Goal: Task Accomplishment & Management: Complete application form

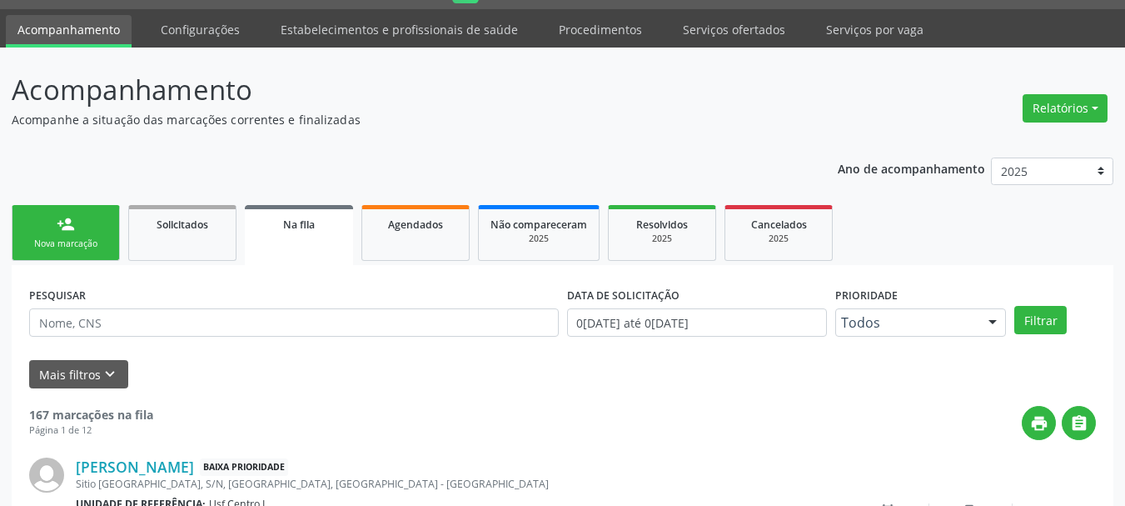
scroll to position [44, 0]
click at [86, 239] on div "Nova marcação" at bounding box center [65, 243] width 83 height 12
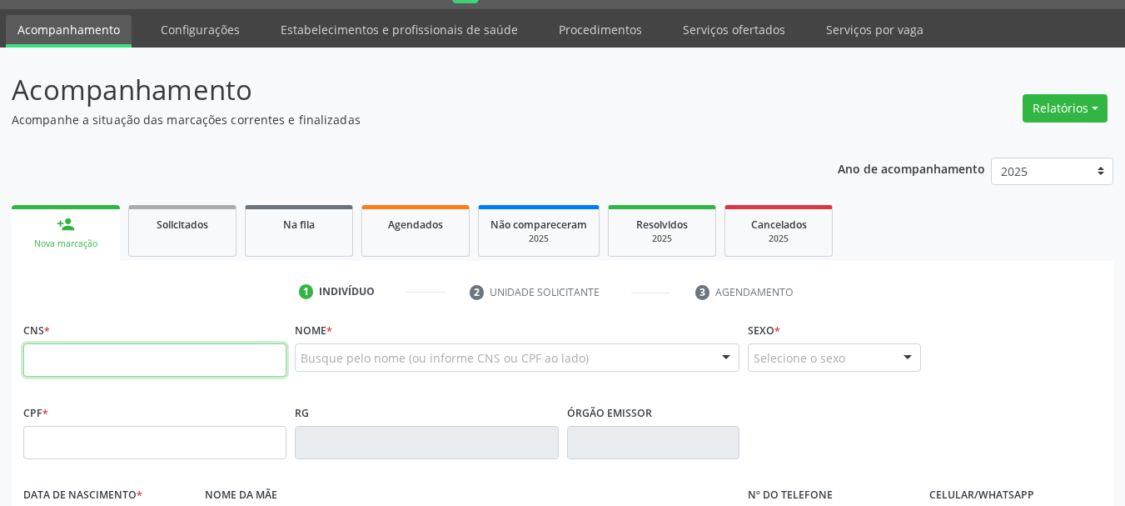
click at [164, 354] on input "text" at bounding box center [154, 359] width 263 height 33
click at [110, 355] on input "text" at bounding box center [154, 359] width 263 height 33
type input "704 0093 4659 4664"
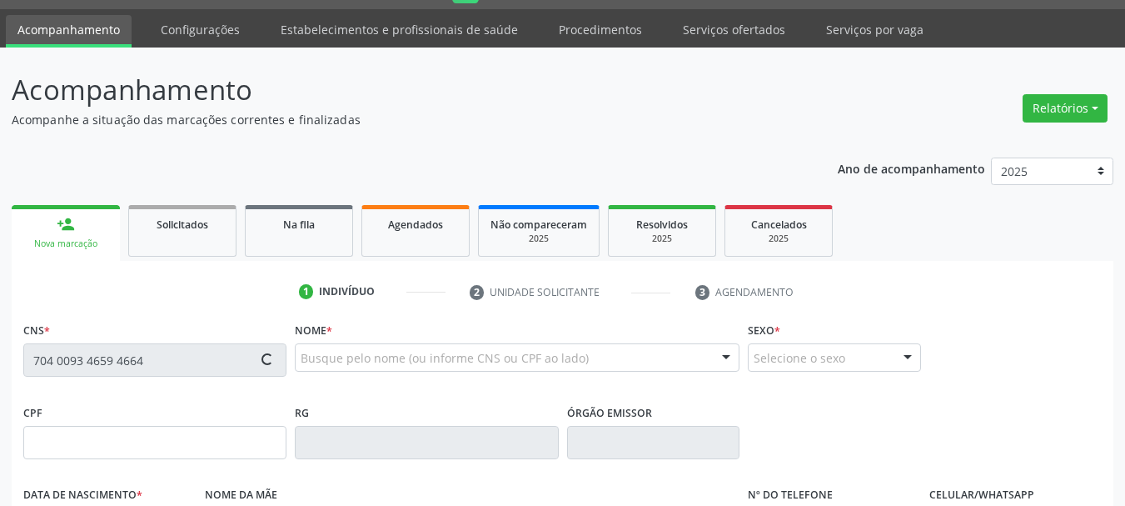
type input "099.805.004-09"
type input "24[DATE]"
type input "[PERSON_NAME] do Carmo [PERSON_NAME]"
type input "[PHONE_NUMBER]"
type input "46"
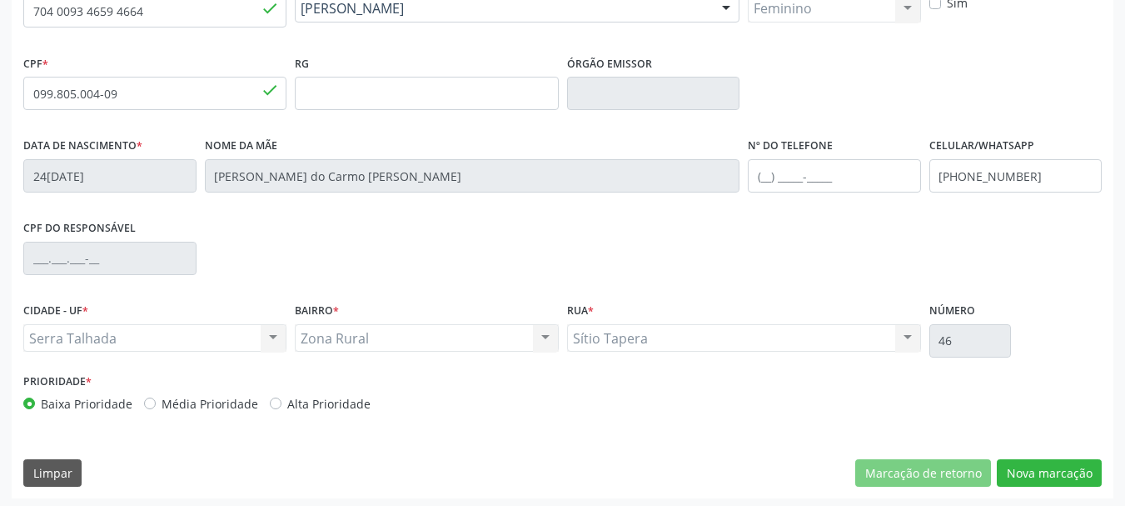
scroll to position [397, 0]
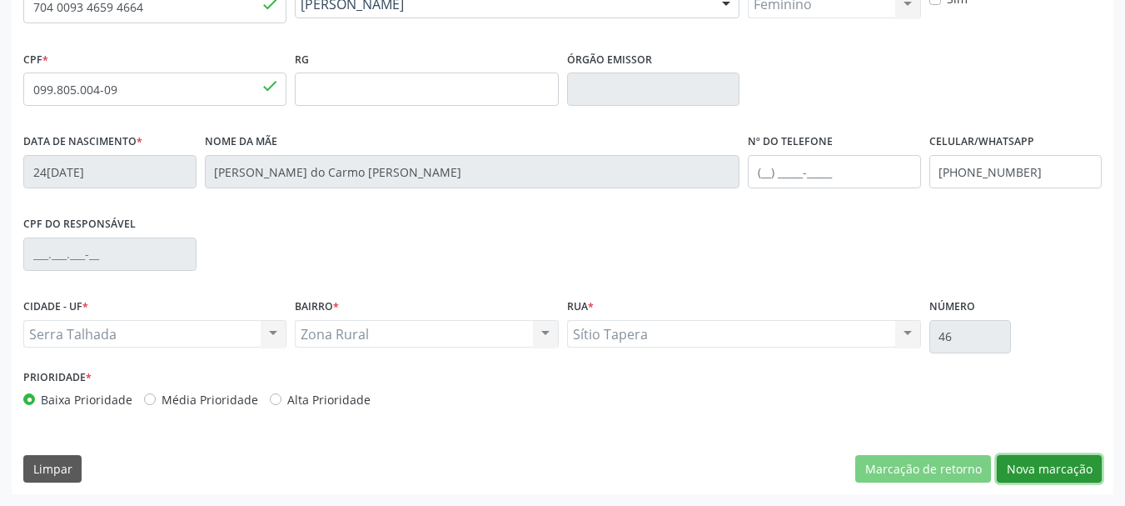
click at [1076, 460] on button "Nova marcação" at bounding box center [1049, 469] width 105 height 28
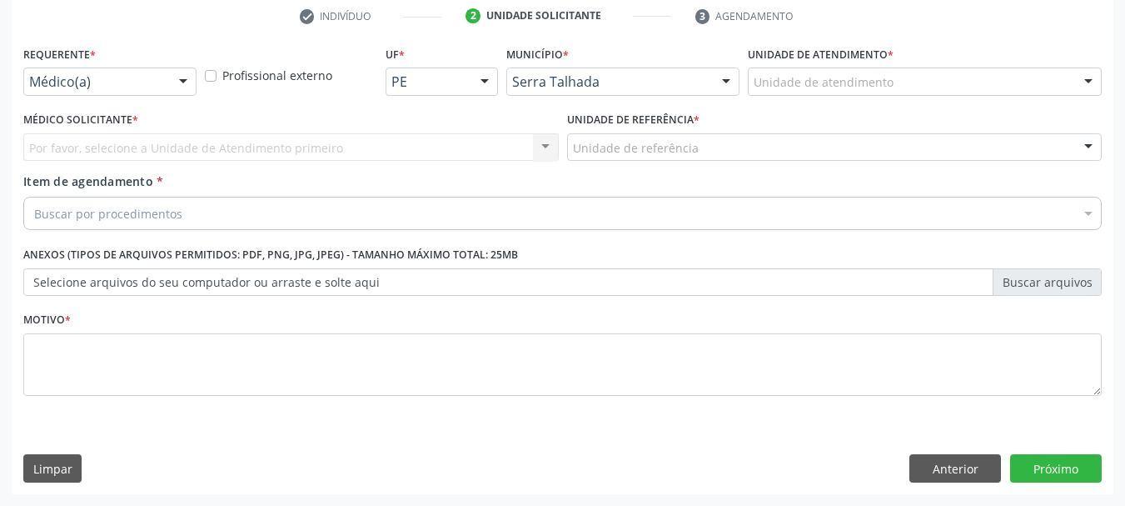
scroll to position [320, 0]
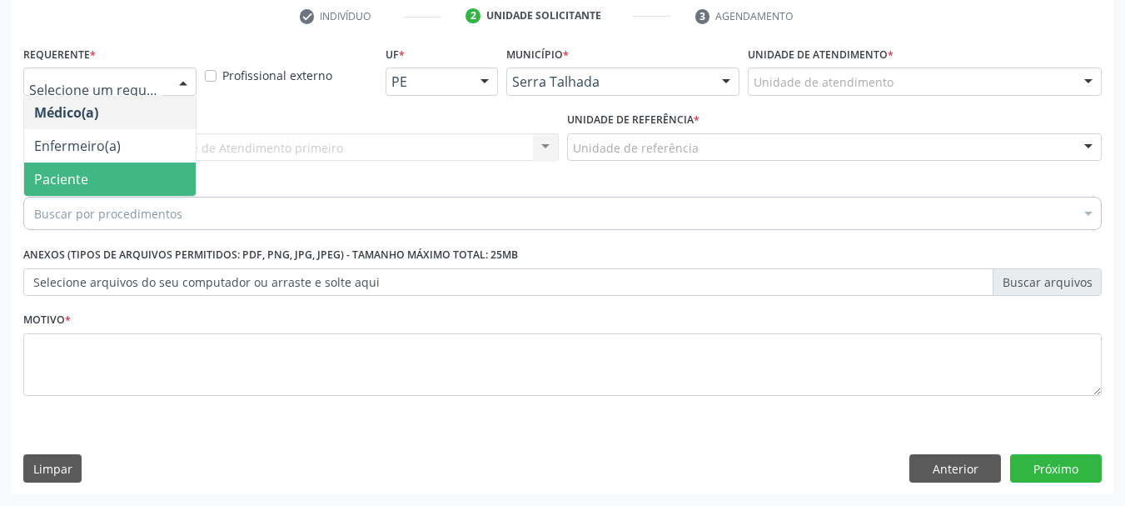
click at [78, 177] on span "Paciente" at bounding box center [61, 179] width 54 height 18
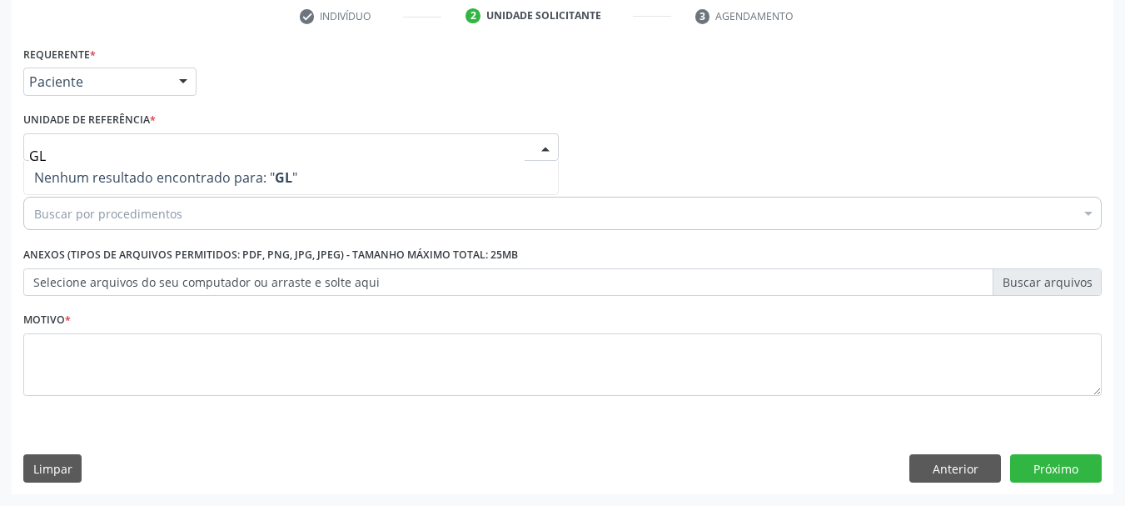
type input "G"
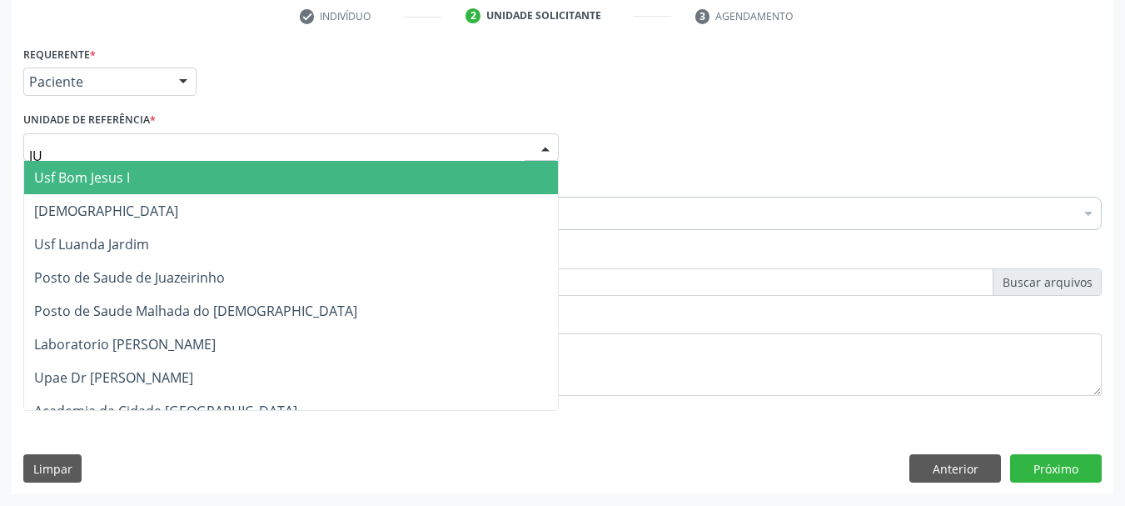
type input "JUA"
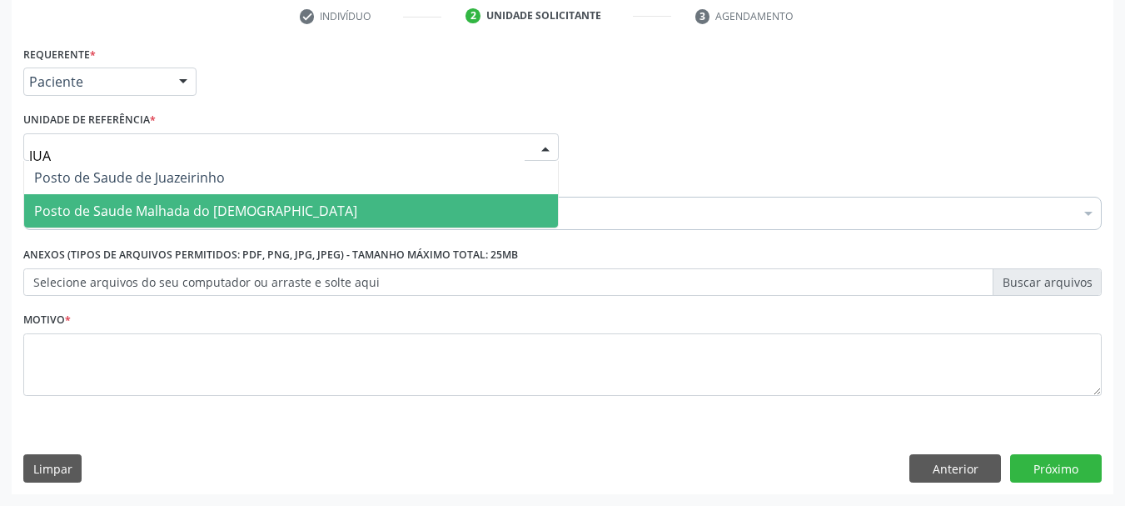
click at [101, 211] on span "Posto de Saude Malhada do [DEMOGRAPHIC_DATA]" at bounding box center [195, 211] width 323 height 18
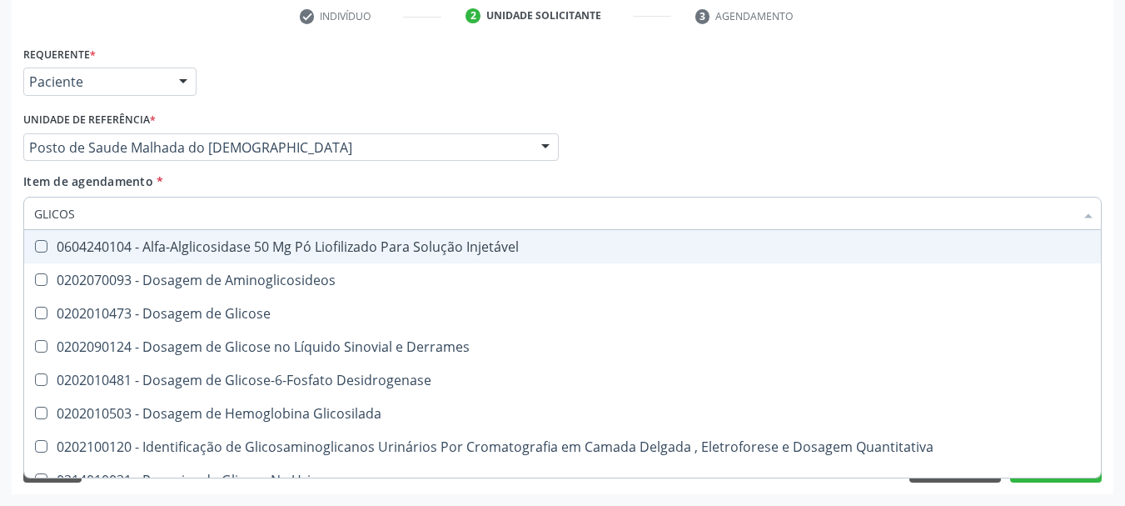
type input "GLICOSE"
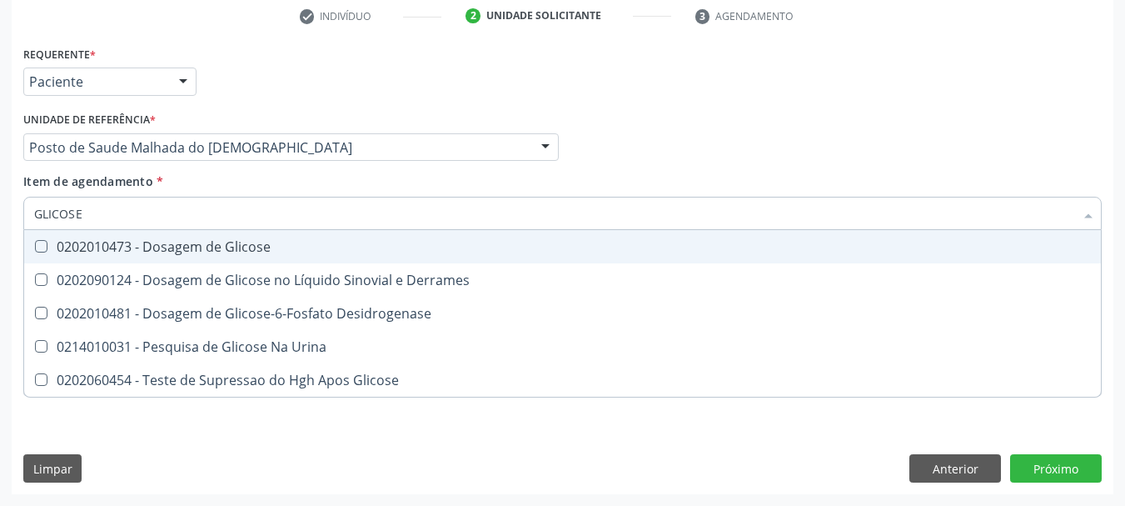
click at [90, 244] on div "0202010473 - Dosagem de Glicose" at bounding box center [562, 246] width 1057 height 13
checkbox Glicose "true"
drag, startPoint x: 0, startPoint y: 212, endPoint x: 0, endPoint y: 178, distance: 33.3
click at [0, 178] on div "Acompanhamento Acompanhe a situação das marcações correntes e finalizadas Relat…" at bounding box center [562, 139] width 1125 height 734
click at [140, 211] on input "GLICOSE" at bounding box center [554, 213] width 1040 height 33
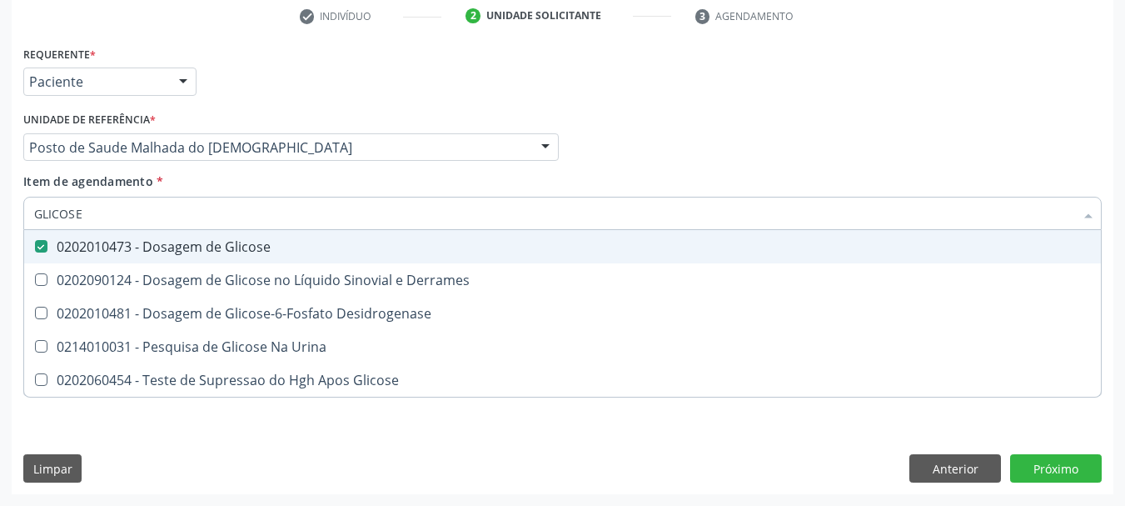
click at [140, 211] on input "GLICOSE" at bounding box center [554, 213] width 1040 height 33
type input "A"
checkbox Glicose "false"
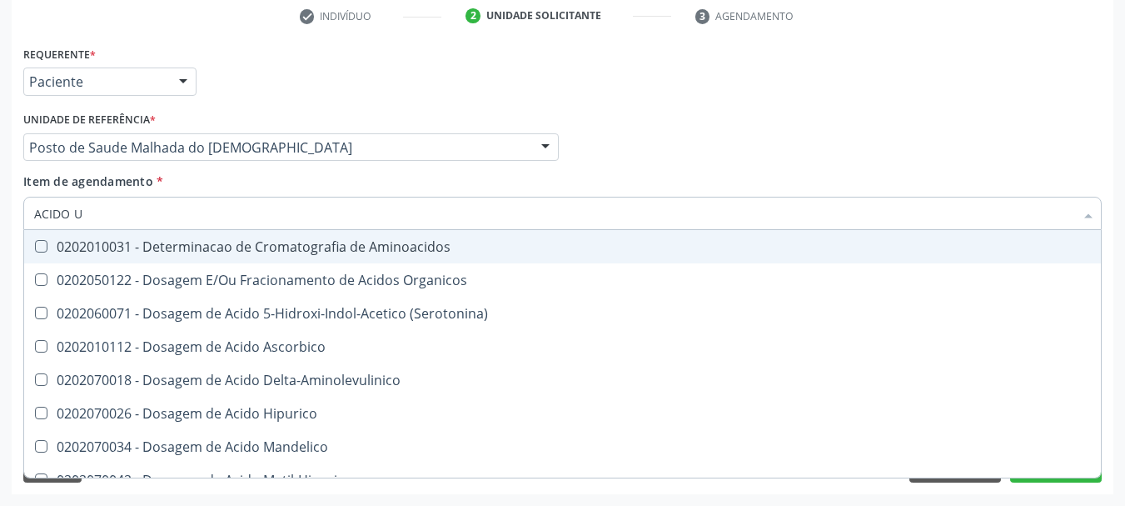
type input "ACIDO U"
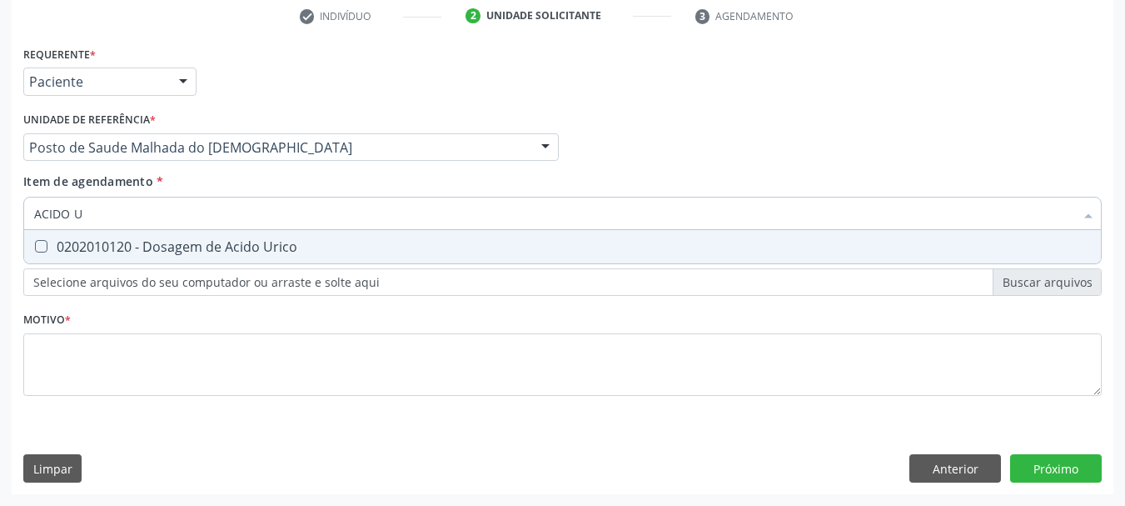
drag, startPoint x: 72, startPoint y: 247, endPoint x: 99, endPoint y: 222, distance: 36.5
click at [72, 245] on div "0202010120 - Dosagem de Acido Urico" at bounding box center [562, 246] width 1057 height 13
checkbox Urico "true"
drag, startPoint x: 0, startPoint y: 212, endPoint x: 0, endPoint y: 201, distance: 10.8
click at [0, 202] on div "Acompanhamento Acompanhe a situação das marcações correntes e finalizadas Relat…" at bounding box center [562, 139] width 1125 height 734
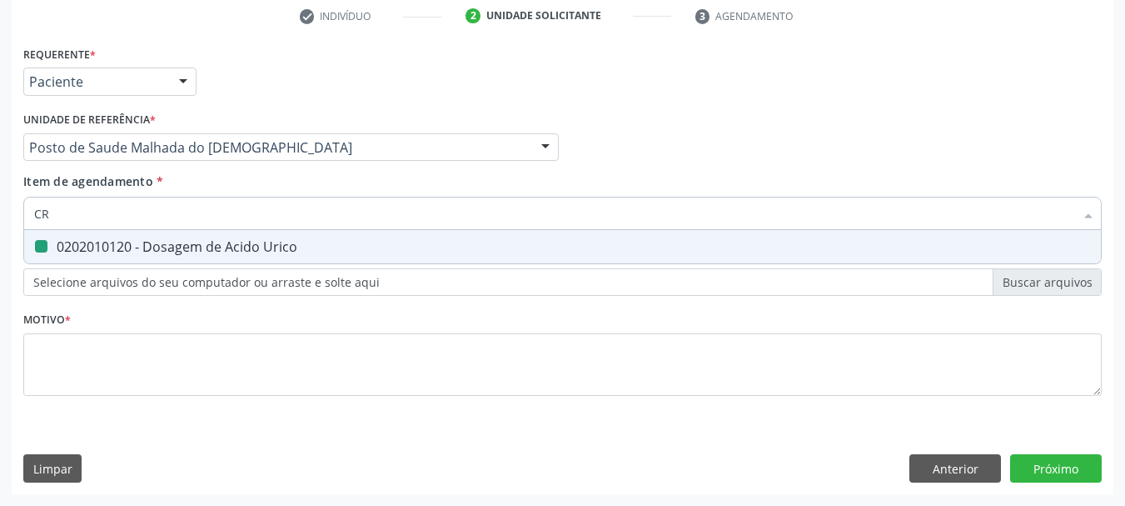
type input "CRE"
checkbox Urico "false"
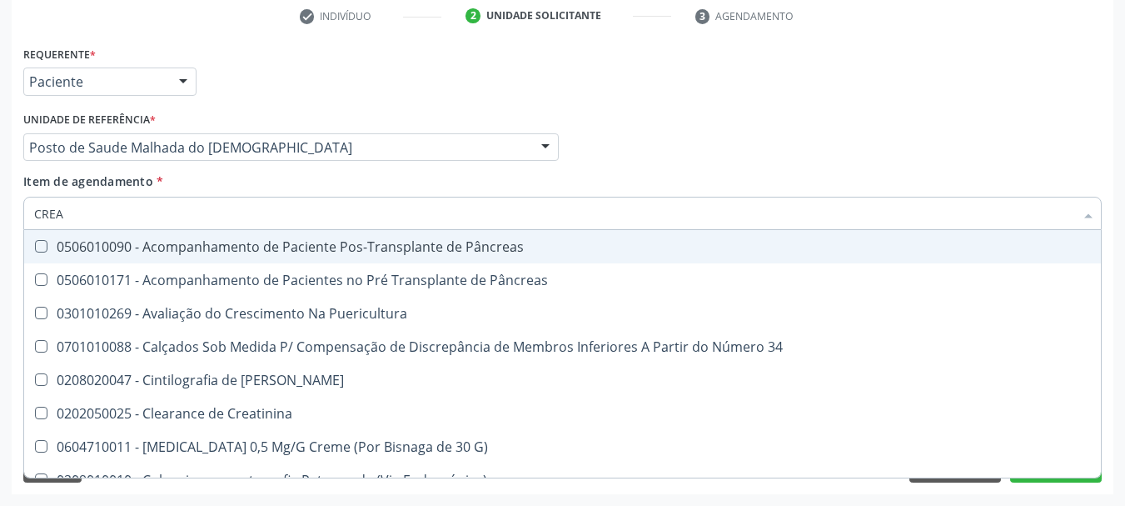
type input "CREAT"
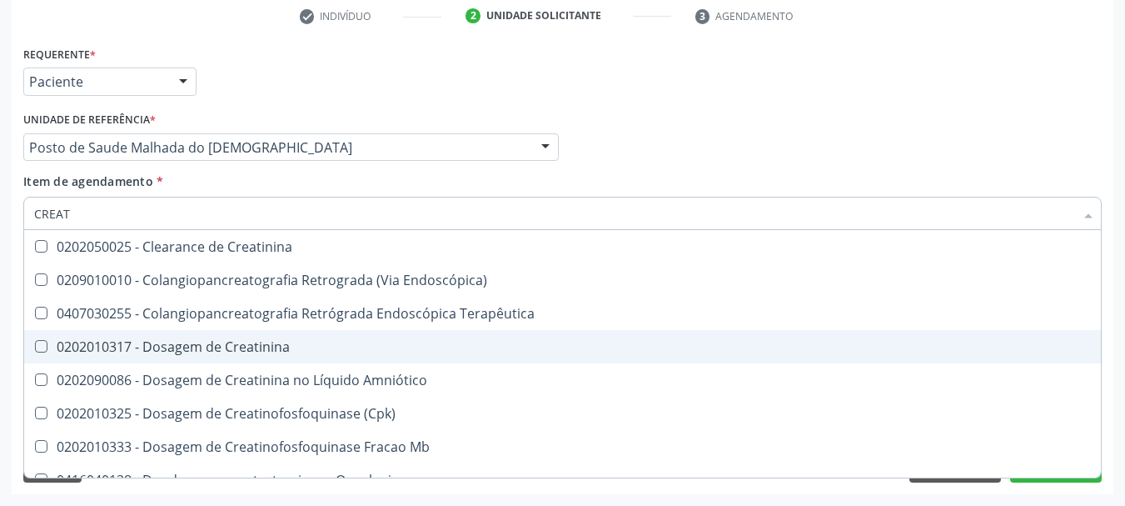
drag, startPoint x: 116, startPoint y: 346, endPoint x: 112, endPoint y: 331, distance: 16.2
click at [115, 346] on div "0202010317 - Dosagem de Creatinina" at bounding box center [562, 346] width 1057 height 13
checkbox Creatinina "true"
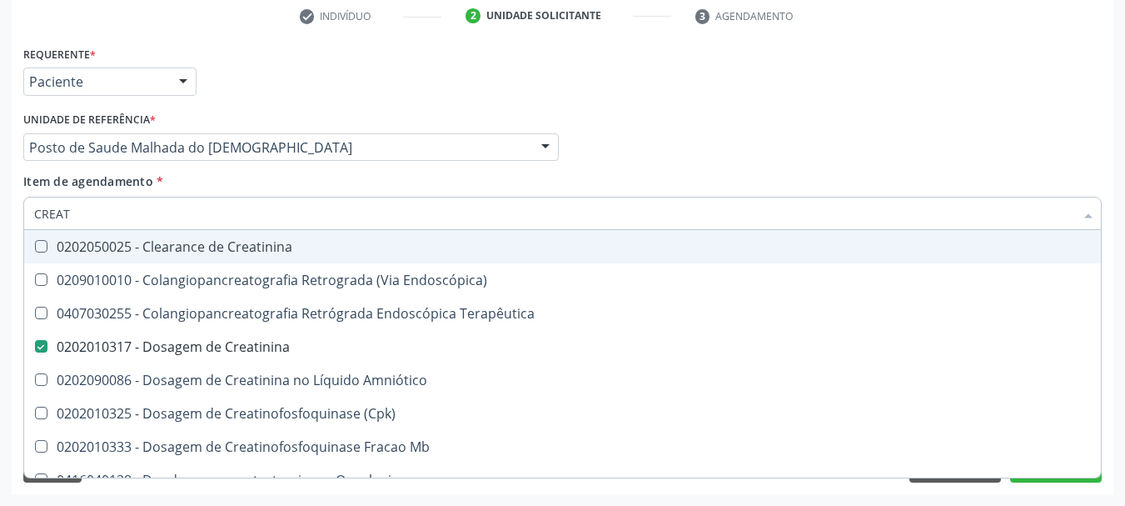
drag, startPoint x: 108, startPoint y: 207, endPoint x: 0, endPoint y: 232, distance: 110.9
click at [0, 232] on div "Acompanhamento Acompanhe a situação das marcações correntes e finalizadas Relat…" at bounding box center [562, 139] width 1125 height 734
type input "UREI"
checkbox Creatinina "false"
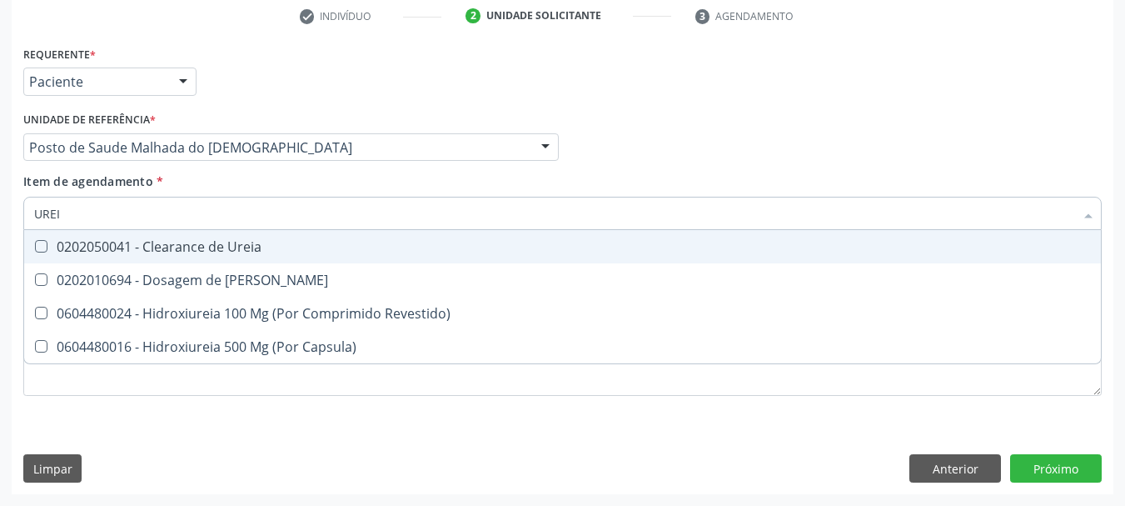
type input "UREIA"
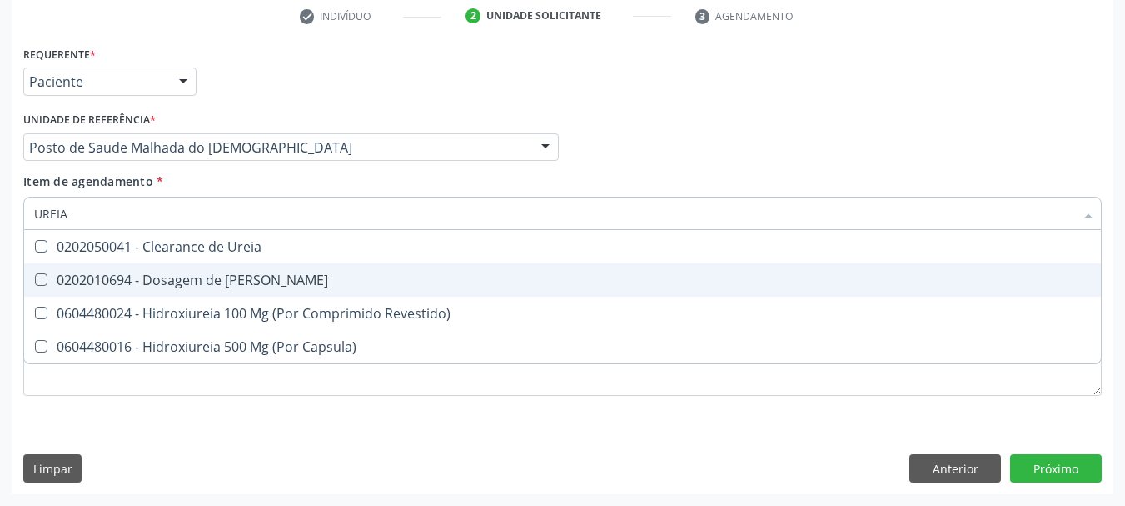
click at [71, 287] on div "0202010694 - Dosagem de [PERSON_NAME]" at bounding box center [562, 279] width 1057 height 13
checkbox Ureia "true"
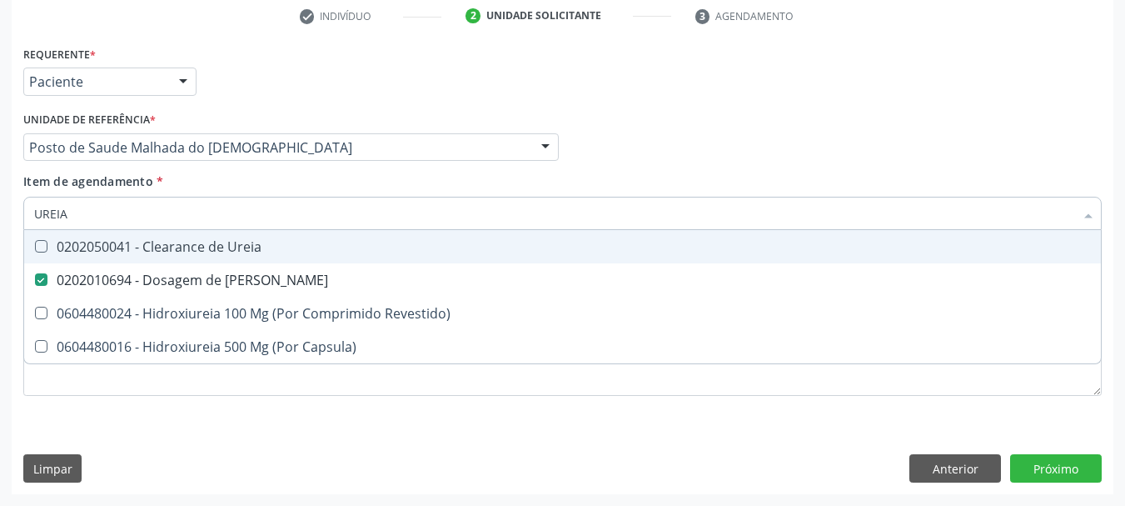
drag, startPoint x: 70, startPoint y: 212, endPoint x: 0, endPoint y: 210, distance: 70.0
click at [0, 210] on div "Acompanhamento Acompanhe a situação das marcações correntes e finalizadas Relat…" at bounding box center [562, 139] width 1125 height 734
type input "COLE"
checkbox Ureia "false"
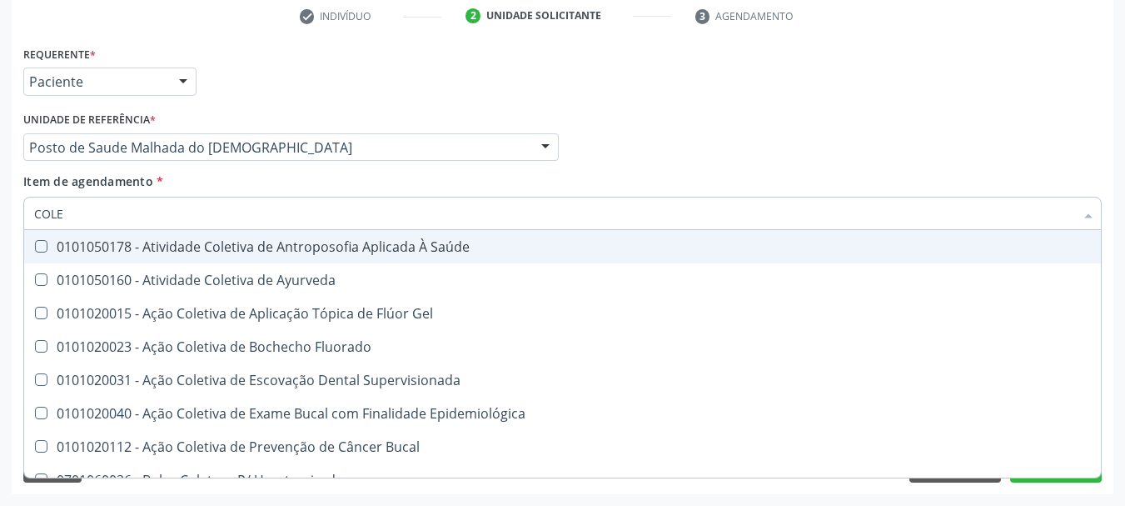
type input "COLES"
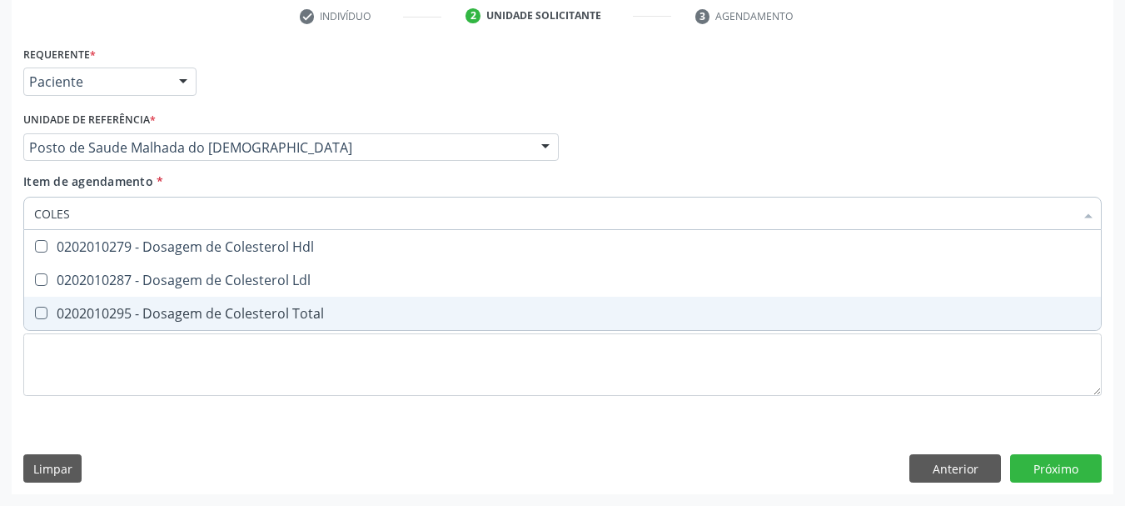
drag, startPoint x: 57, startPoint y: 312, endPoint x: 62, endPoint y: 282, distance: 30.4
click at [57, 311] on div "0202010295 - Dosagem de Colesterol Total" at bounding box center [562, 312] width 1057 height 13
checkbox Total "true"
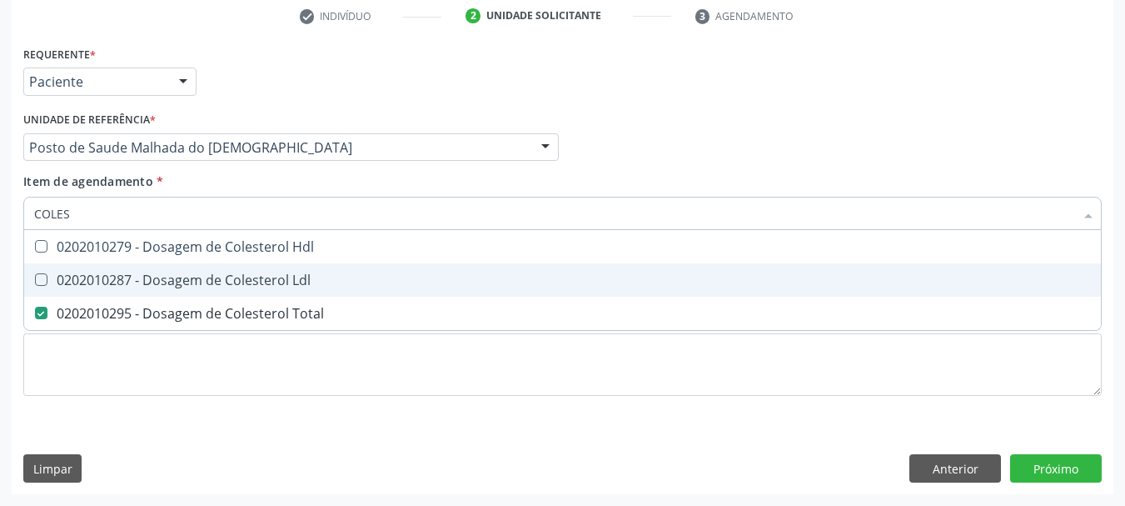
drag, startPoint x: 62, startPoint y: 282, endPoint x: 65, endPoint y: 253, distance: 28.4
click at [62, 278] on div "0202010287 - Dosagem de Colesterol Ldl" at bounding box center [562, 279] width 1057 height 13
checkbox Ldl "true"
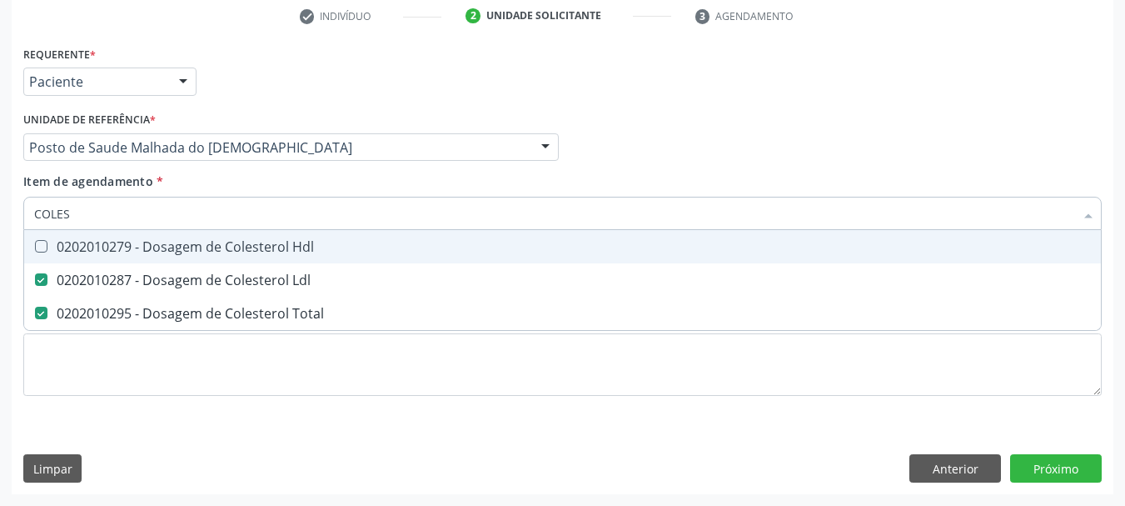
drag, startPoint x: 65, startPoint y: 253, endPoint x: 92, endPoint y: 219, distance: 43.8
click at [65, 252] on div "0202010279 - Dosagem de Colesterol Hdl" at bounding box center [562, 246] width 1057 height 13
checkbox Hdl "true"
type input "COLES"
click at [0, 214] on div "Acompanhamento Acompanhe a situação das marcações correntes e finalizadas Relat…" at bounding box center [562, 139] width 1125 height 734
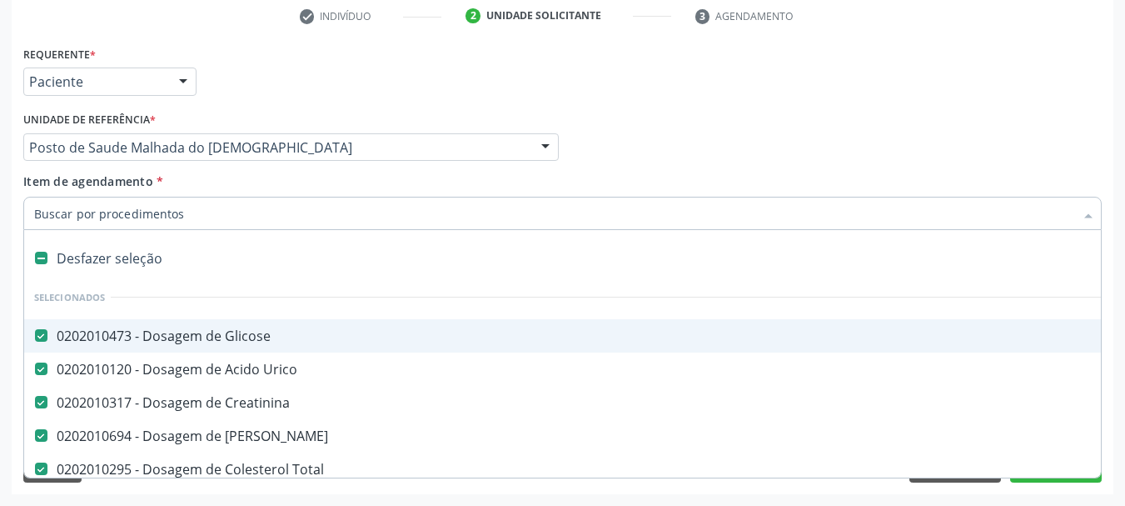
click at [118, 215] on input "Item de agendamento *" at bounding box center [554, 213] width 1040 height 33
type input "CRE"
checkbox Creatinina "false"
checkbox Ureia "false"
checkbox Total "false"
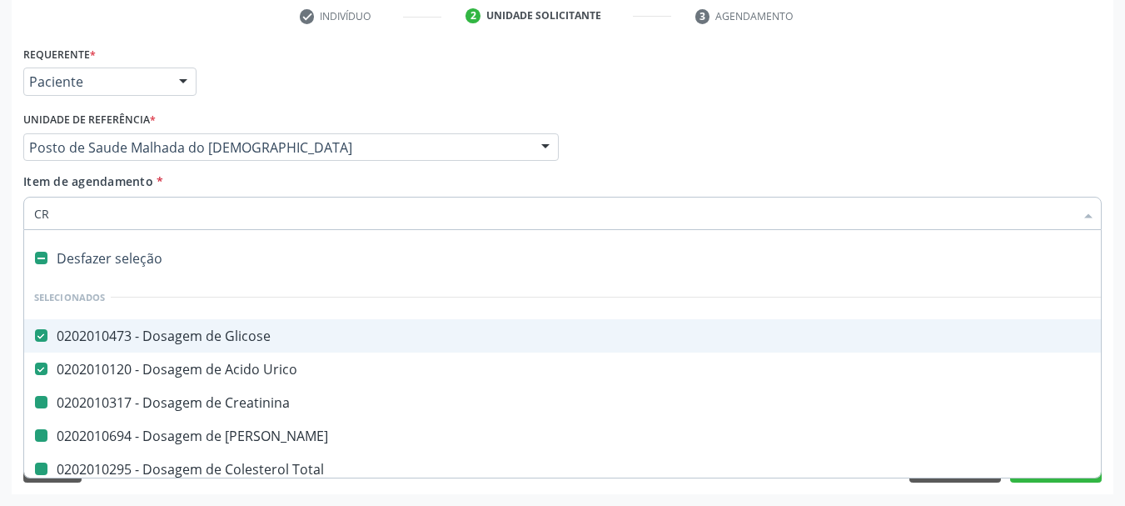
checkbox Ldl "false"
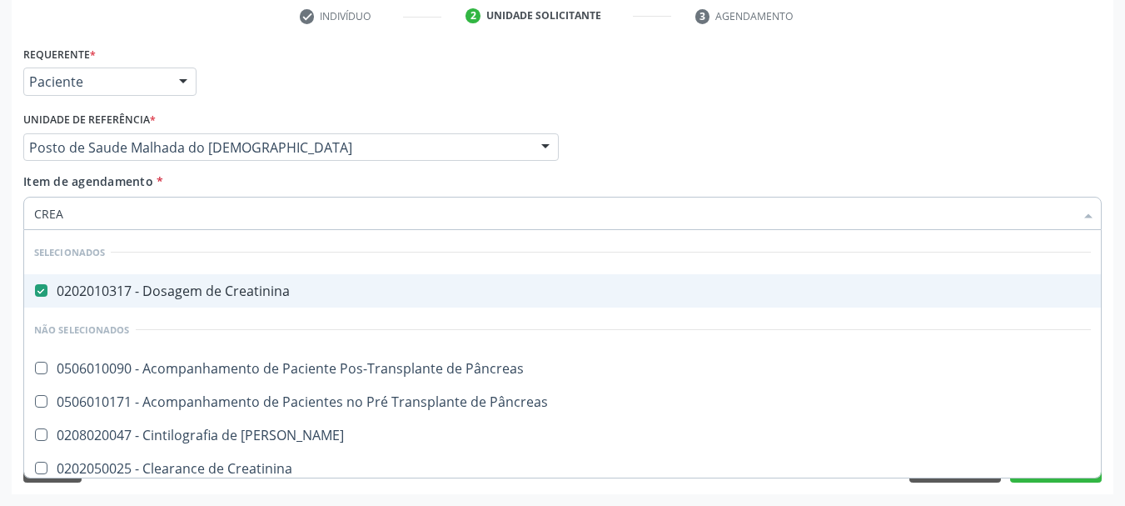
drag, startPoint x: 108, startPoint y: 219, endPoint x: 0, endPoint y: 197, distance: 110.4
click at [0, 197] on div "Acompanhamento Acompanhe a situação das marcações correntes e finalizadas Relat…" at bounding box center [562, 139] width 1125 height 734
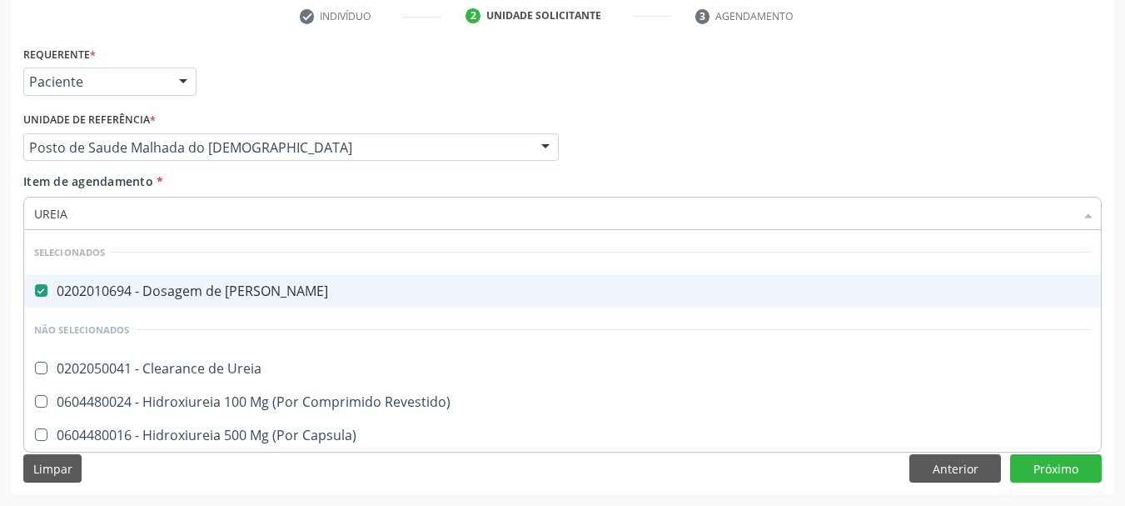
click at [0, 216] on div "Acompanhamento Acompanhe a situação das marcações correntes e finalizadas Relat…" at bounding box center [562, 139] width 1125 height 734
type input "COL"
checkbox Capsula\) "false"
checkbox Ureia "true"
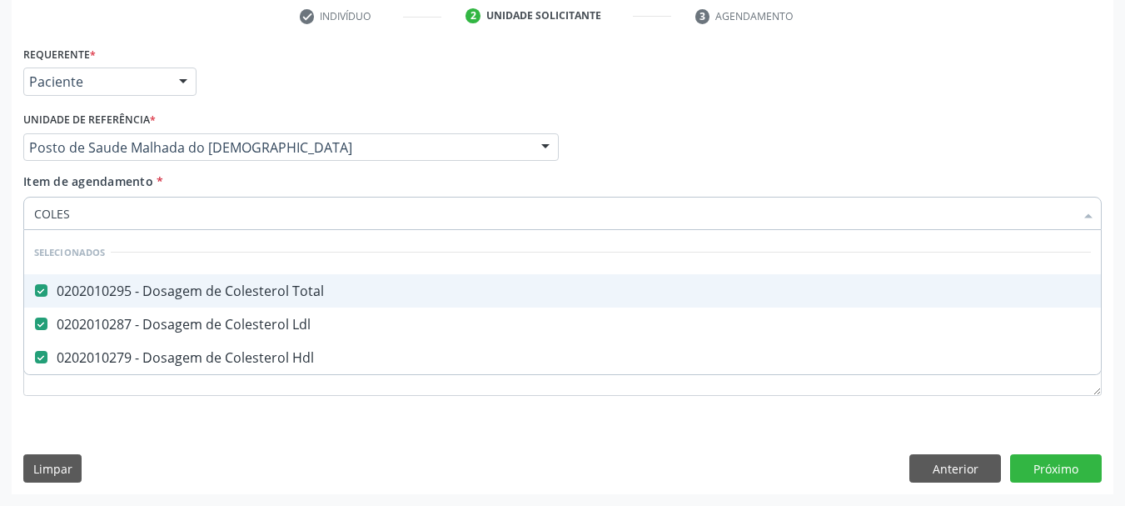
drag, startPoint x: 76, startPoint y: 210, endPoint x: 0, endPoint y: 197, distance: 77.0
click at [0, 197] on div "Acompanhamento Acompanhe a situação das marcações correntes e finalizadas Relat…" at bounding box center [562, 139] width 1125 height 734
type input "BI"
checkbox Total "false"
checkbox Hdl "false"
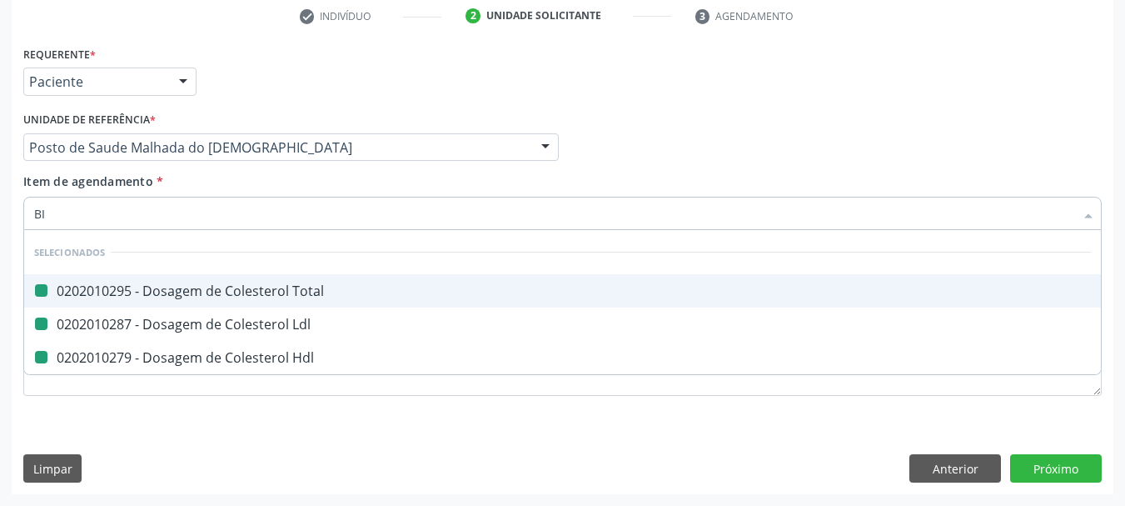
checkbox Ldl "false"
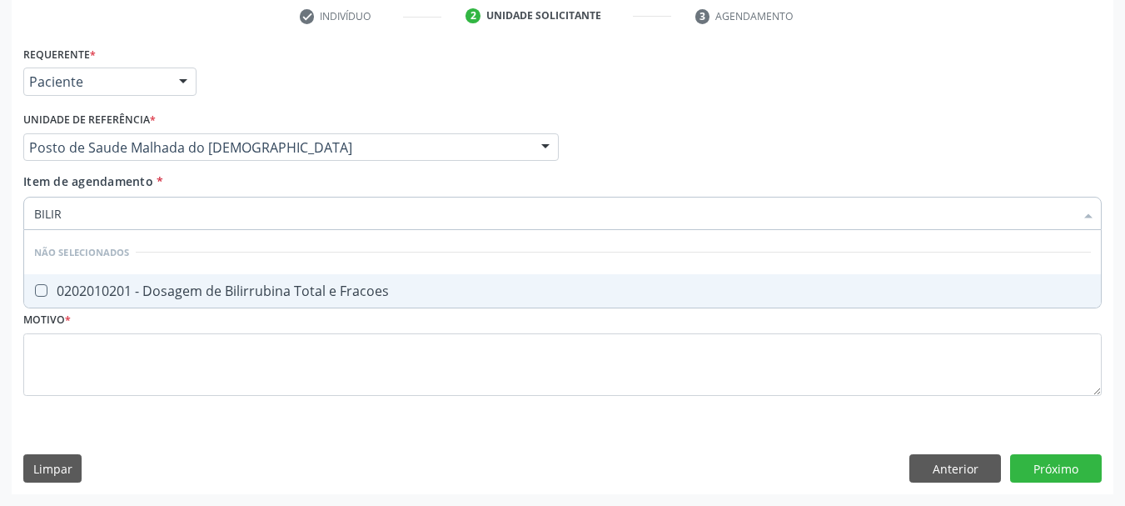
type input "BILIRR"
drag, startPoint x: 46, startPoint y: 302, endPoint x: 63, endPoint y: 280, distance: 28.5
click at [47, 303] on span "0202010201 - Dosagem de Bilirrubina Total e Fracoes" at bounding box center [562, 290] width 1077 height 33
checkbox Fracoes "true"
drag, startPoint x: 9, startPoint y: 213, endPoint x: 0, endPoint y: 207, distance: 11.3
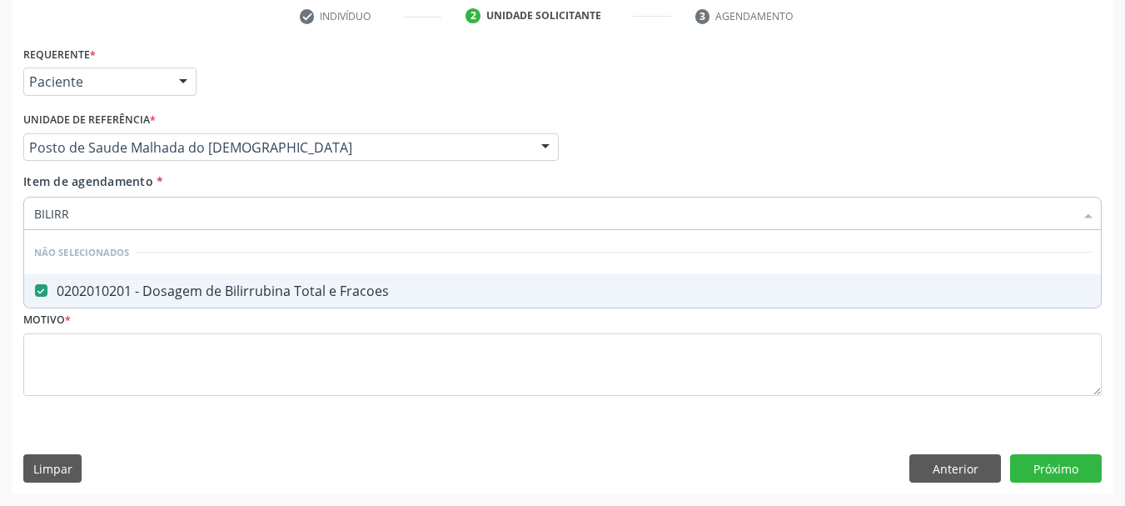
click at [0, 207] on div "Acompanhamento Acompanhe a situação das marcações correntes e finalizadas Relat…" at bounding box center [562, 139] width 1125 height 734
type input "TG"
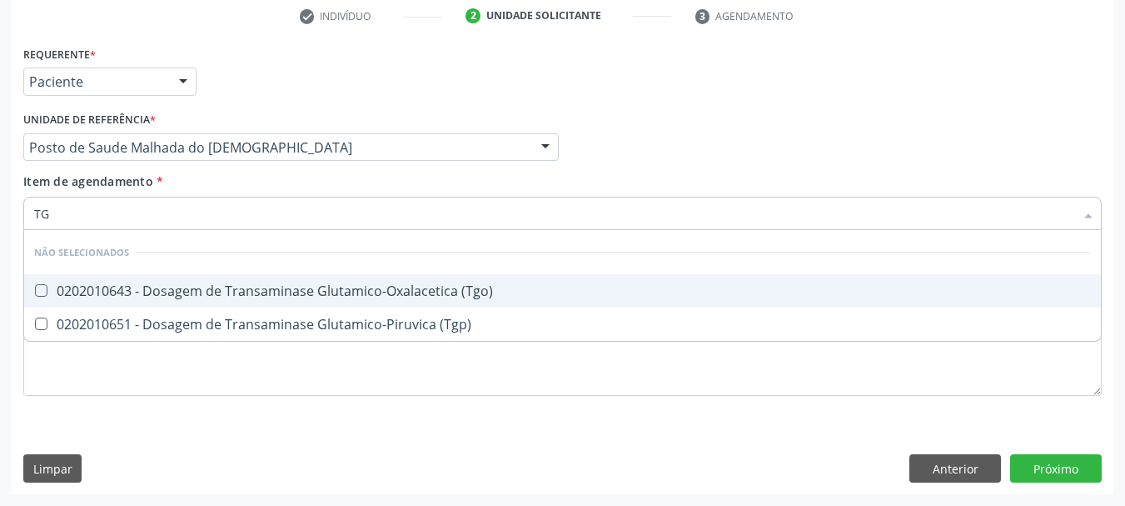
click at [77, 287] on div "0202010643 - Dosagem de Transaminase Glutamico-Oxalacetica (Tgo)" at bounding box center [562, 290] width 1057 height 13
checkbox \(Tgo\) "true"
drag, startPoint x: 12, startPoint y: 212, endPoint x: 0, endPoint y: 196, distance: 20.2
click at [0, 205] on div "Acompanhamento Acompanhe a situação das marcações correntes e finalizadas Relat…" at bounding box center [562, 139] width 1125 height 734
type input "TRIG"
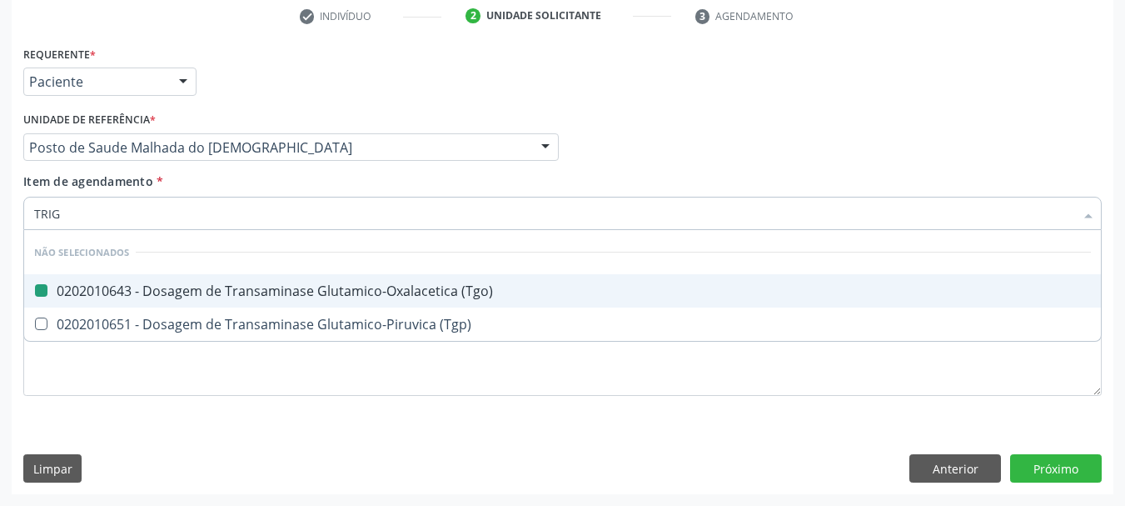
checkbox \(Tgo\) "false"
checkbox \(Tgp\) "false"
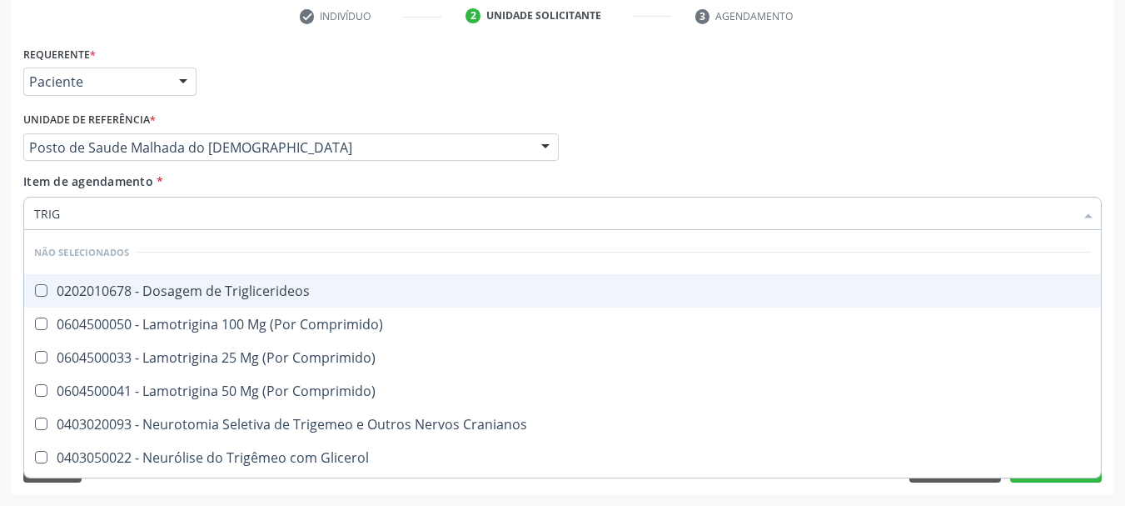
click at [70, 295] on div "0202010678 - Dosagem de Triglicerideos" at bounding box center [562, 290] width 1057 height 13
checkbox Triglicerideos "true"
drag, startPoint x: 0, startPoint y: 205, endPoint x: 0, endPoint y: 196, distance: 9.2
click at [0, 196] on div "Acompanhamento Acompanhe a situação das marcações correntes e finalizadas Relat…" at bounding box center [562, 139] width 1125 height 734
type input "HE"
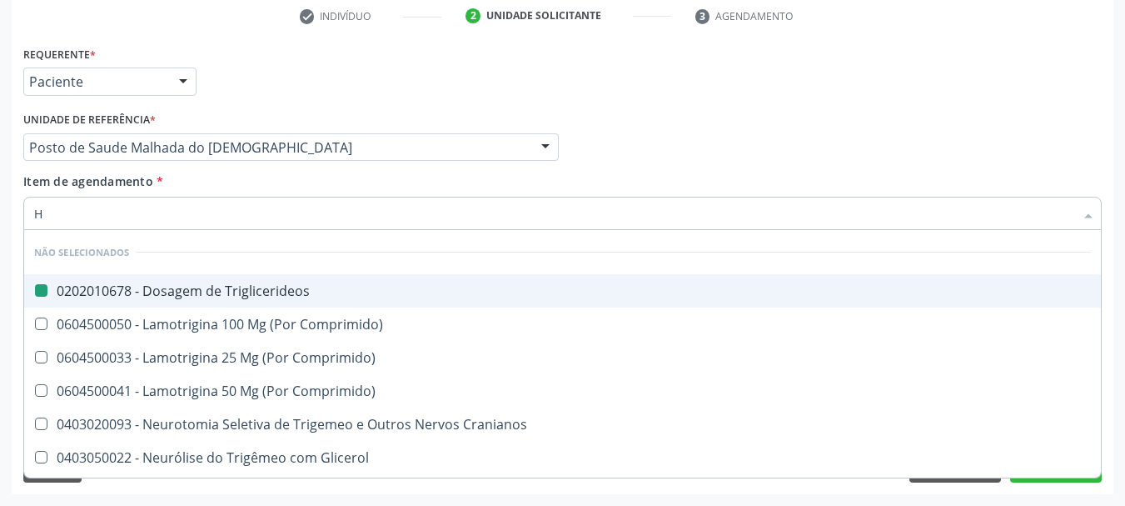
checkbox Triglicerideos "false"
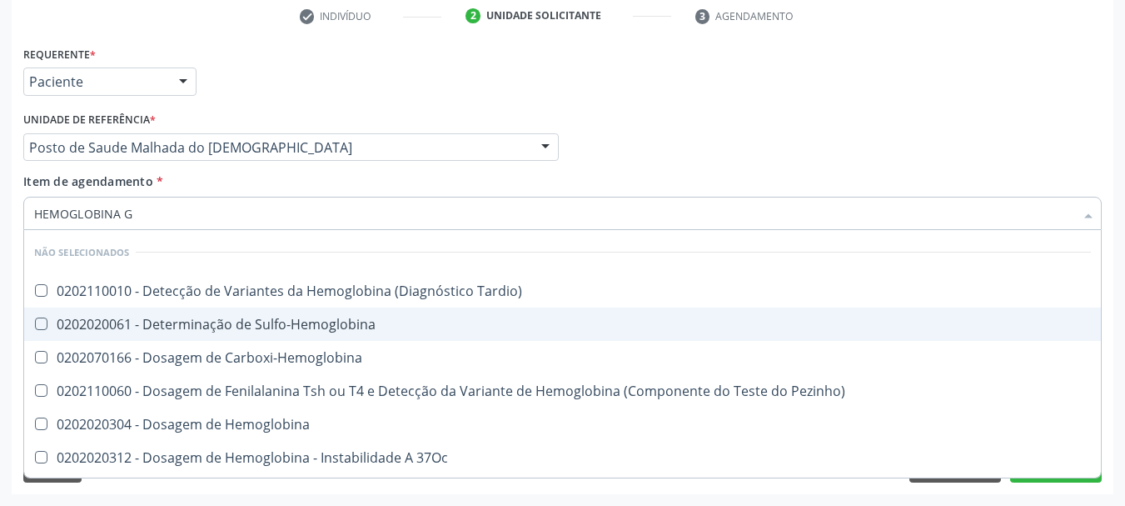
type input "HEMOGLOBINA G"
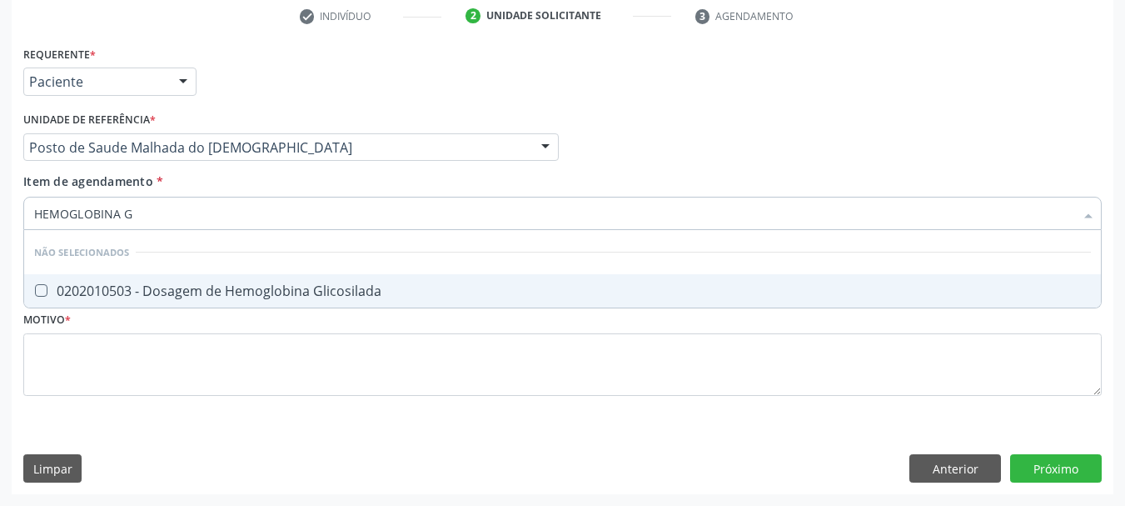
click at [93, 293] on div "0202010503 - Dosagem de Hemoglobina Glicosilada" at bounding box center [562, 290] width 1057 height 13
checkbox Glicosilada "true"
drag, startPoint x: 129, startPoint y: 216, endPoint x: 0, endPoint y: 197, distance: 130.5
click at [29, 202] on div "HEMOGLOBINA G" at bounding box center [562, 213] width 1079 height 33
click at [0, 198] on div "Acompanhamento Acompanhe a situação das marcações correntes e finalizadas Relat…" at bounding box center [562, 139] width 1125 height 734
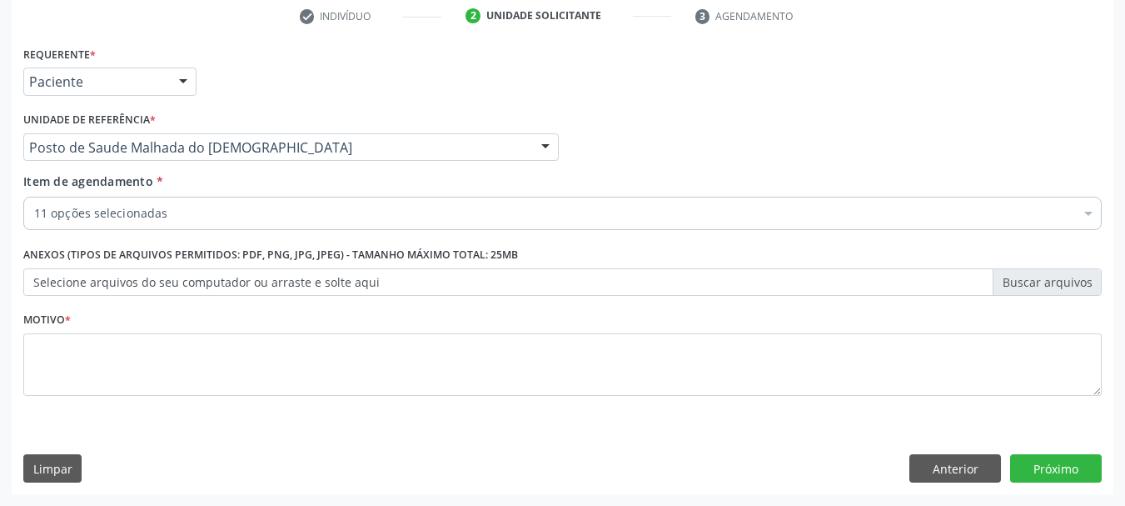
click at [111, 229] on div "11 opções selecionadas" at bounding box center [562, 213] width 1079 height 33
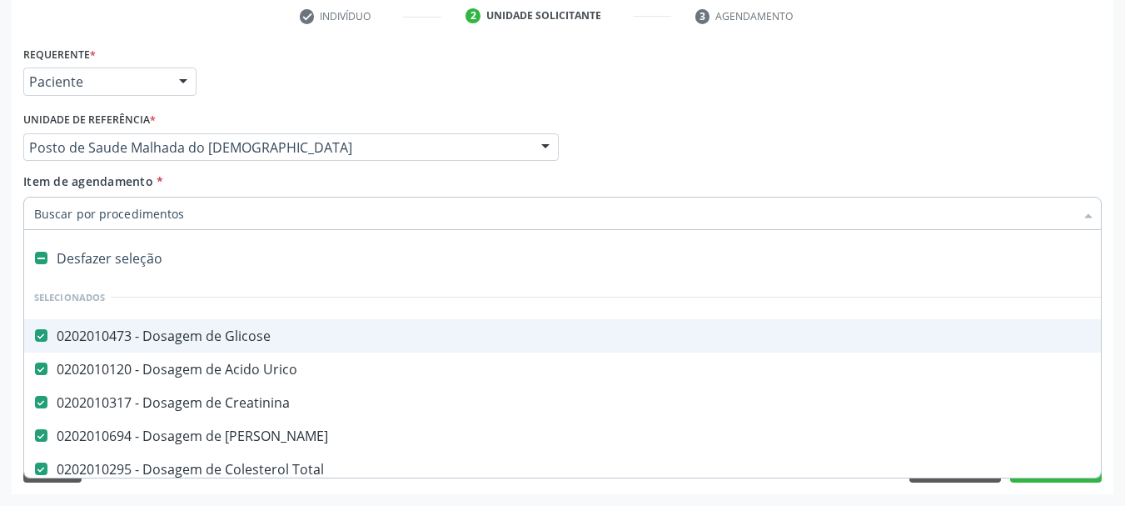
click at [117, 222] on input "Item de agendamento *" at bounding box center [554, 213] width 1040 height 33
type input "HE"
checkbox Ureia "false"
checkbox Total "false"
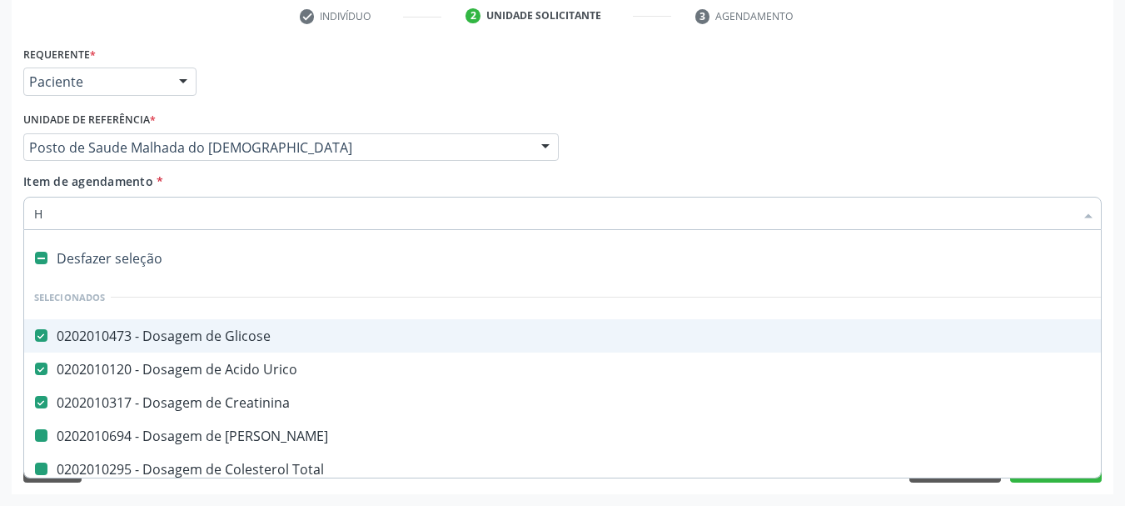
checkbox Ldl "false"
checkbox Hdl "false"
checkbox Fracoes "false"
checkbox \(Tgo\) "false"
checkbox Triglicerideos "false"
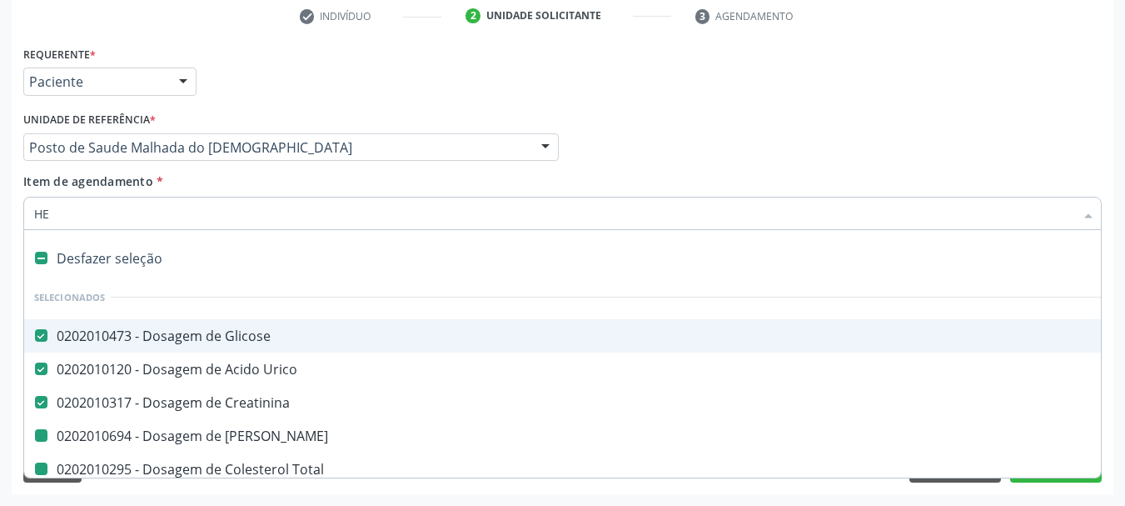
checkbox Glicosilada "false"
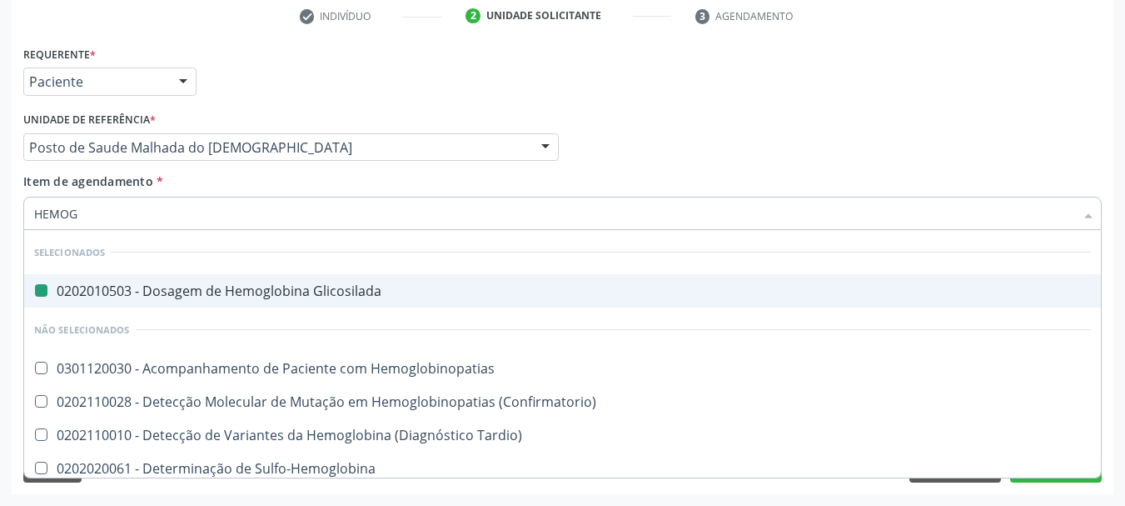
type input "HEMOGR"
checkbox Glicosilada "false"
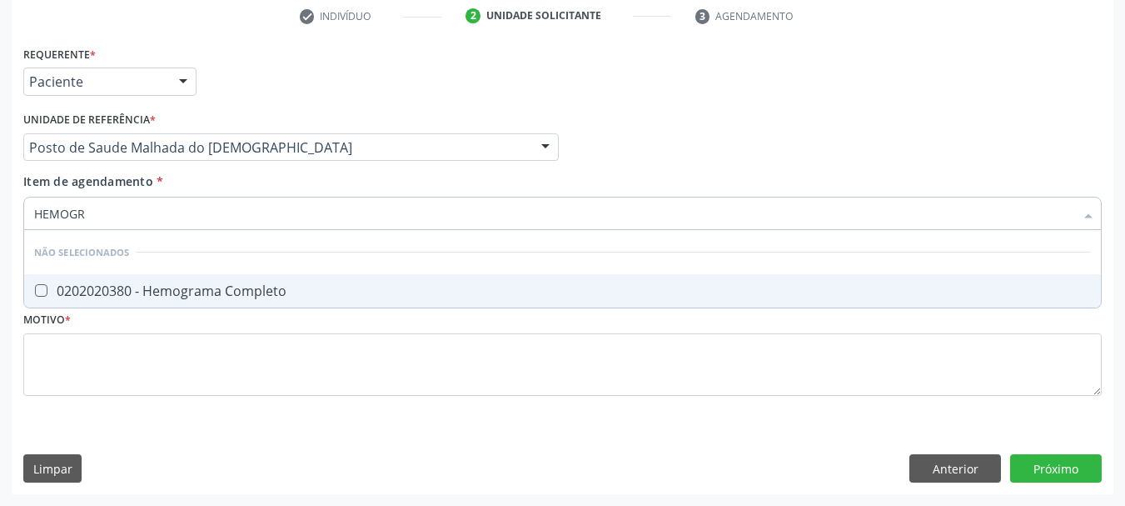
type input "HEMOGRA"
drag, startPoint x: 51, startPoint y: 296, endPoint x: 94, endPoint y: 207, distance: 99.8
click at [53, 282] on span "0202020380 - Hemograma Completo" at bounding box center [562, 290] width 1077 height 33
checkbox Completo "true"
click at [0, 187] on div "Acompanhamento Acompanhe a situação das marcações correntes e finalizadas Relat…" at bounding box center [562, 139] width 1125 height 734
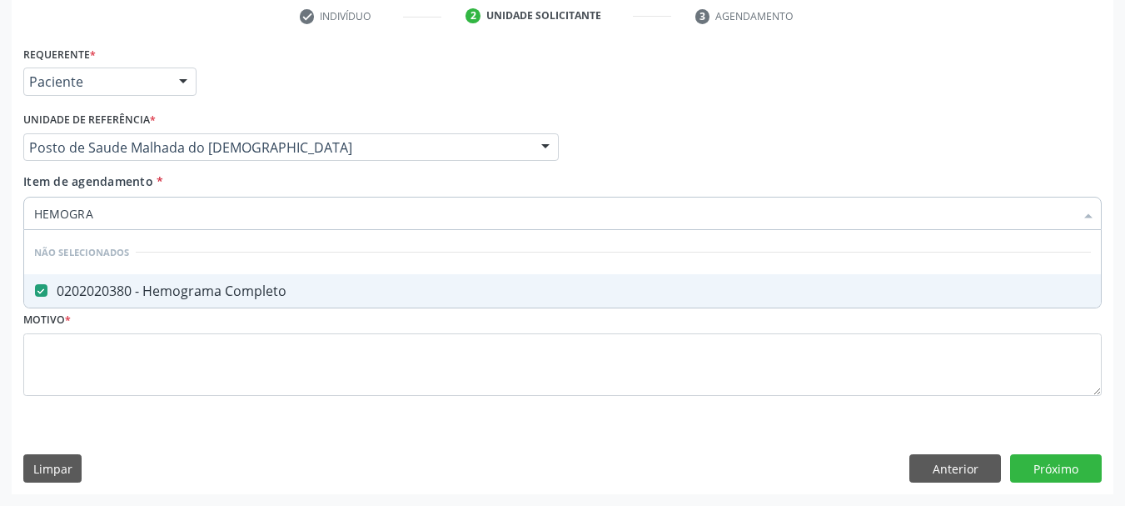
click at [0, 185] on div "Acompanhamento Acompanhe a situação das marcações correntes e finalizadas Relat…" at bounding box center [562, 139] width 1125 height 734
type input "PARA"
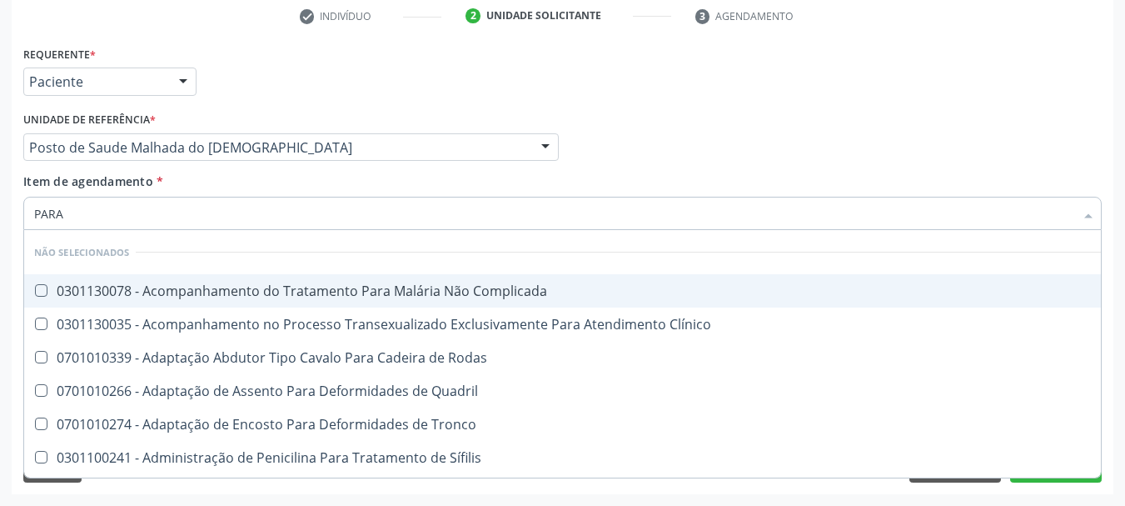
checkbox Complicada "false"
type input "PARAS"
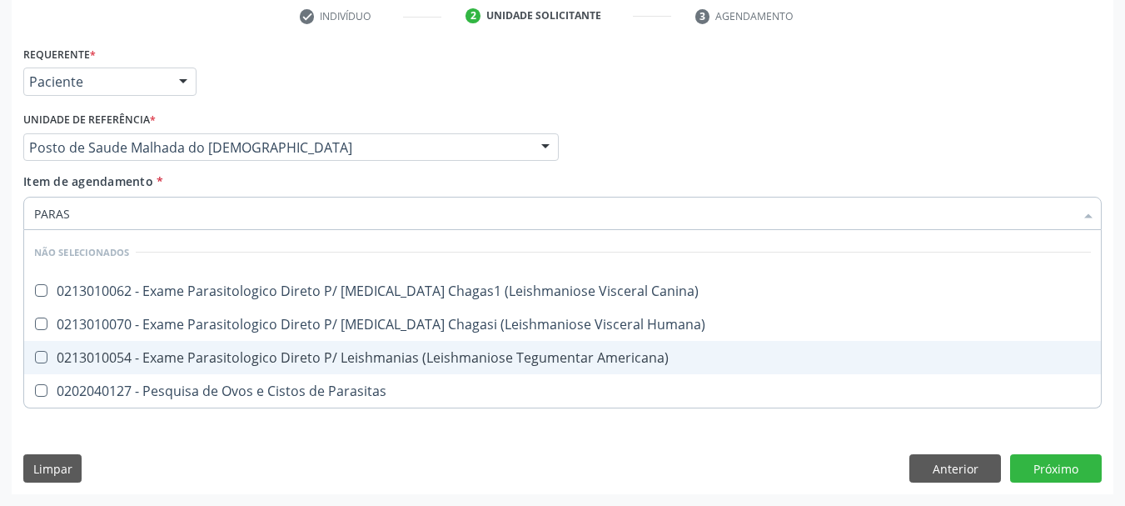
drag, startPoint x: 97, startPoint y: 371, endPoint x: 104, endPoint y: 385, distance: 14.9
click at [104, 381] on ul "Desfazer seleção Não selecionados 0213010062 - Exame Parasitologico Direto P/ […" at bounding box center [562, 318] width 1077 height 177
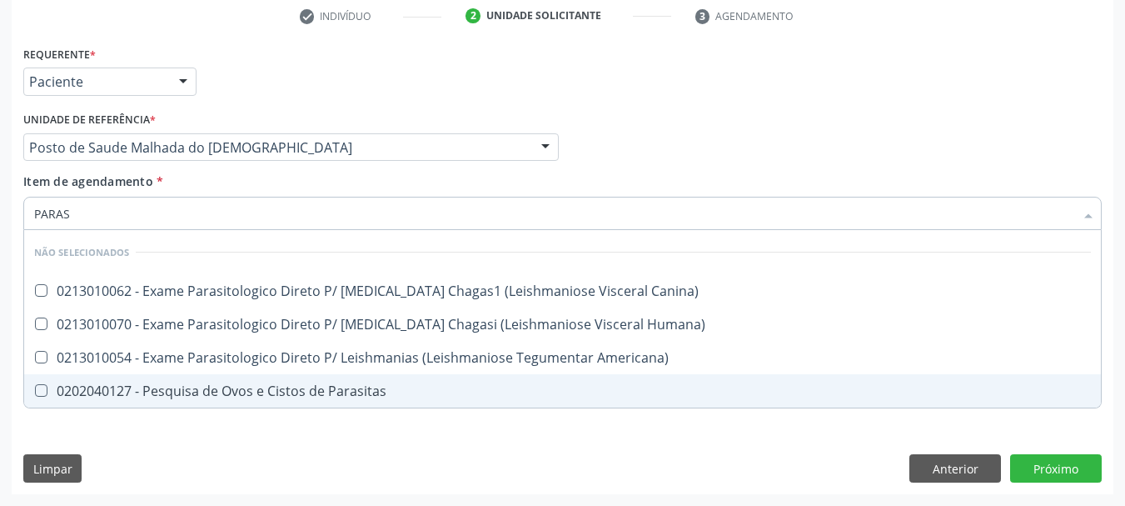
click at [104, 385] on div "0202040127 - Pesquisa de Ovos e Cistos de Parasitas" at bounding box center [562, 390] width 1057 height 13
checkbox Parasitas "true"
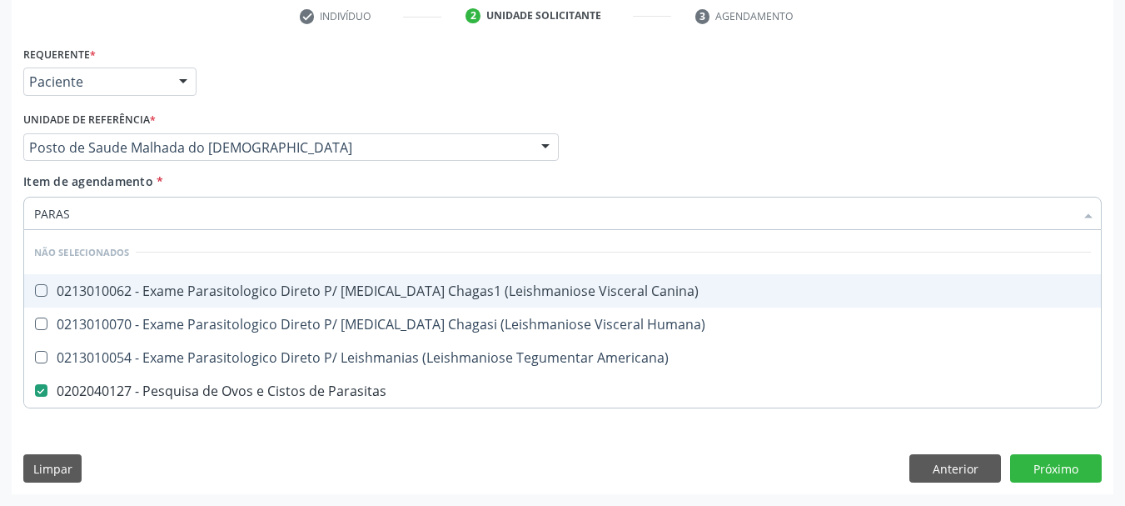
drag, startPoint x: 83, startPoint y: 216, endPoint x: 0, endPoint y: 195, distance: 85.8
click at [0, 195] on div "Acompanhamento Acompanhe a situação das marcações correntes e finalizadas Relat…" at bounding box center [562, 139] width 1125 height 734
type input "URINA"
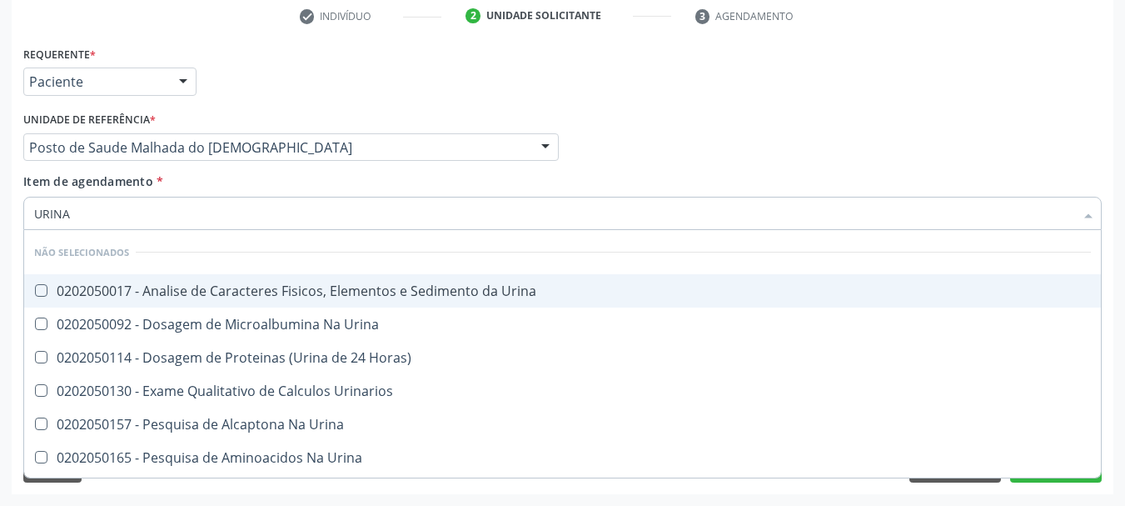
checkbox Urina "false"
checkbox Urinarios "false"
drag, startPoint x: 103, startPoint y: 295, endPoint x: 106, endPoint y: 232, distance: 63.3
click at [103, 294] on div "0202050017 - Analise de Caracteres Fisicos, Elementos e Sedimento da Urina" at bounding box center [562, 290] width 1057 height 13
checkbox Urina "true"
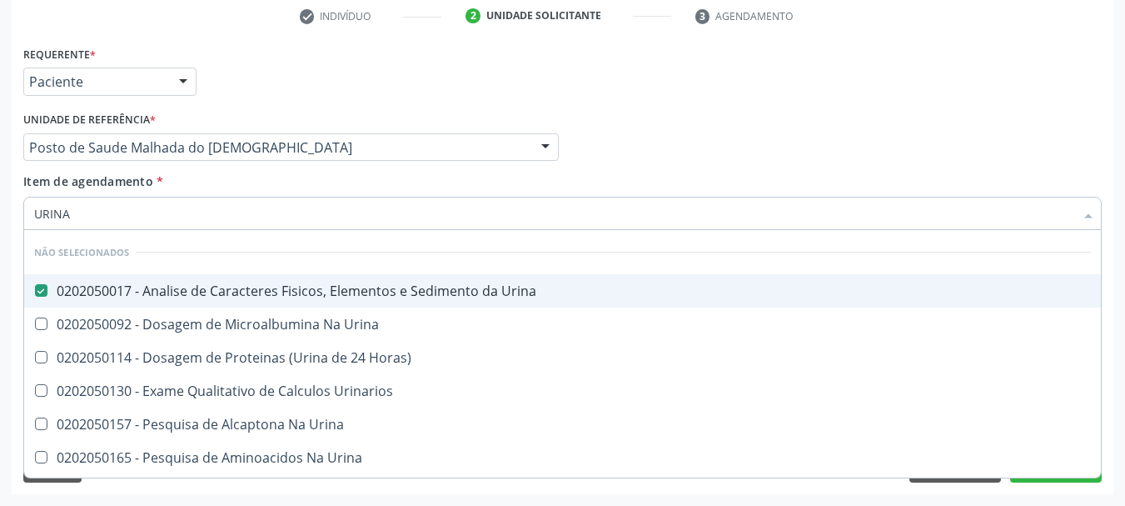
click at [0, 212] on div "Acompanhamento Acompanhe a situação das marcações correntes e finalizadas Relat…" at bounding box center [562, 139] width 1125 height 734
type input "T4"
checkbox Urina "false"
checkbox Urinarios "false"
checkbox Urina "false"
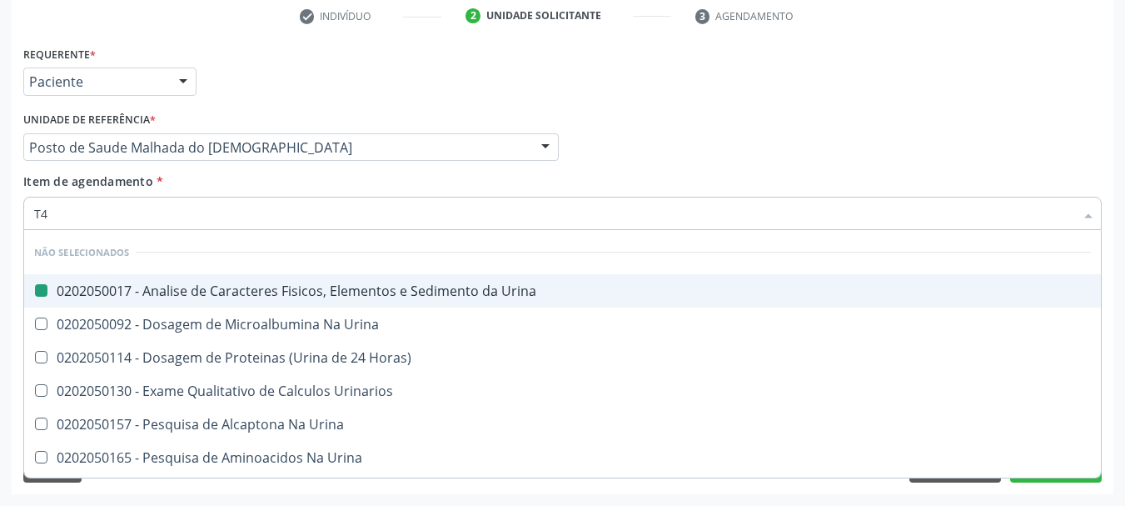
checkbox Urina "false"
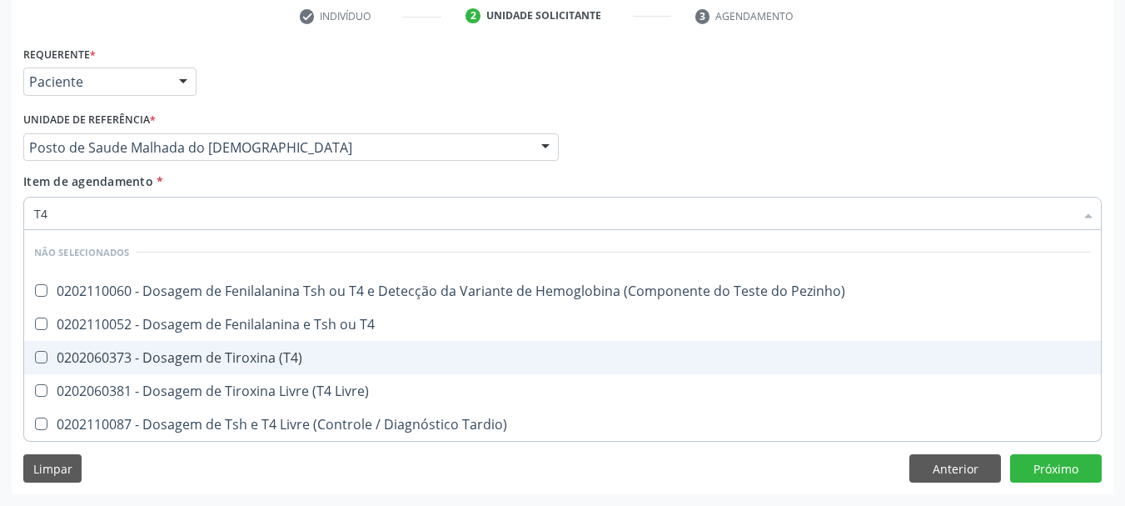
click at [91, 351] on div "0202060373 - Dosagem de Tiroxina (T4)" at bounding box center [562, 357] width 1057 height 13
checkbox \(T4\) "true"
type input "T"
checkbox Pezinho\) "true"
checkbox T4 "true"
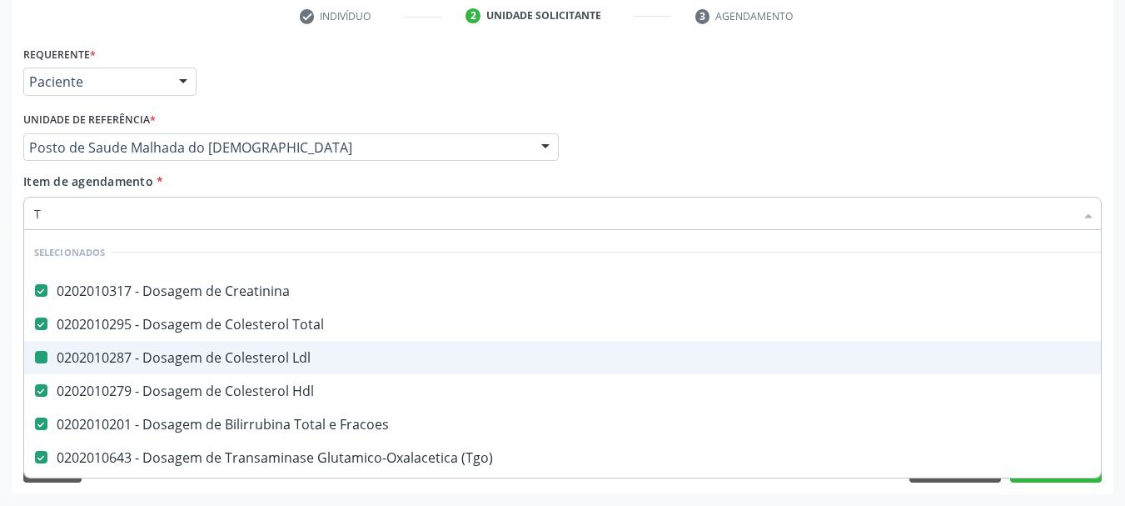
type input "[MEDICAL_DATA]"
checkbox Creatinina "false"
checkbox Total "false"
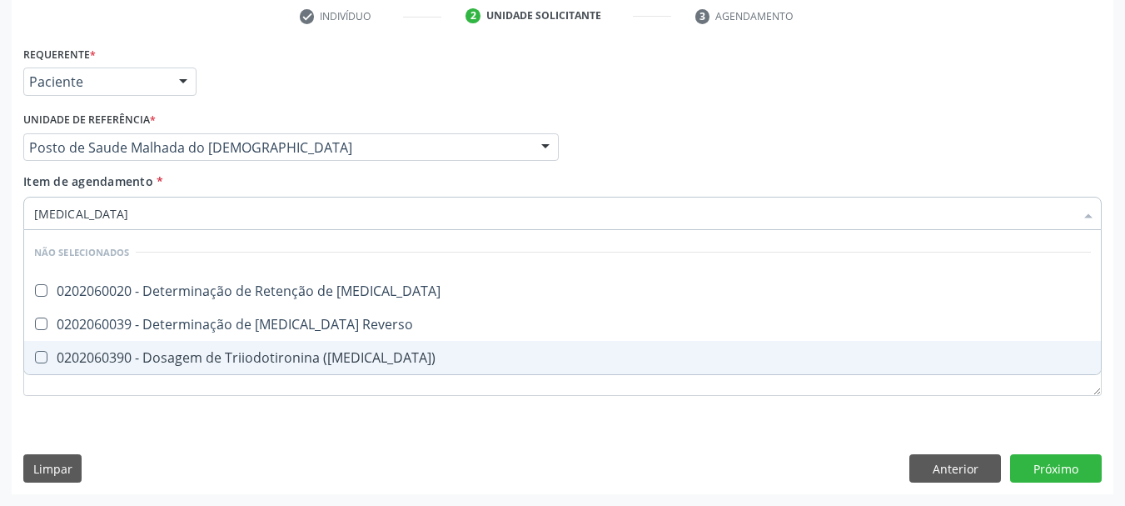
click at [77, 351] on div "0202060390 - Dosagem de Triiodotironina ([MEDICAL_DATA])" at bounding box center [562, 357] width 1057 height 13
checkbox \(T3\) "true"
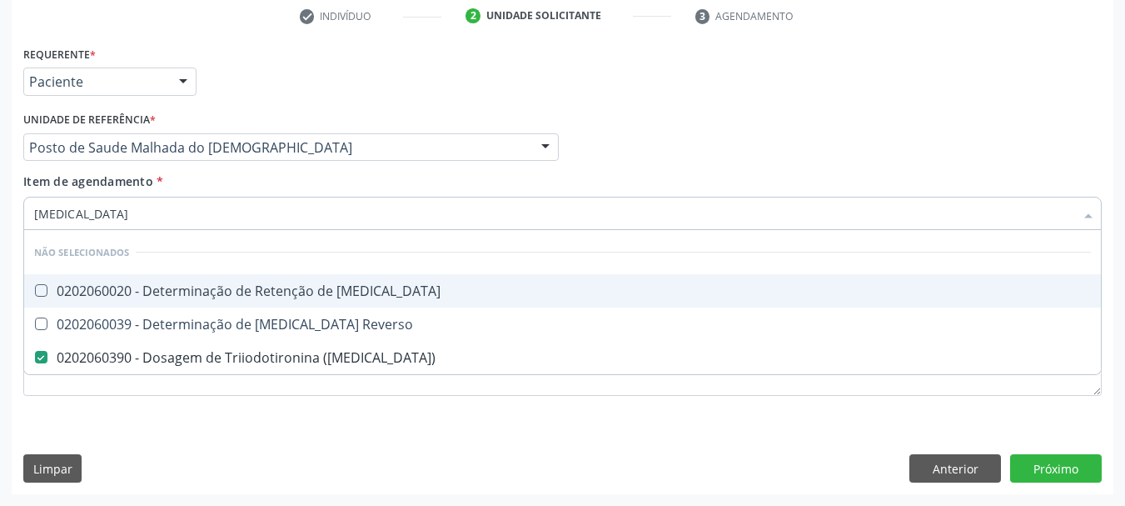
drag, startPoint x: 62, startPoint y: 209, endPoint x: 0, endPoint y: 189, distance: 64.8
click at [0, 189] on div "Acompanhamento Acompanhe a situação das marcações correntes e finalizadas Relat…" at bounding box center [562, 139] width 1125 height 734
type input "TS"
checkbox T3 "false"
checkbox Reverso "false"
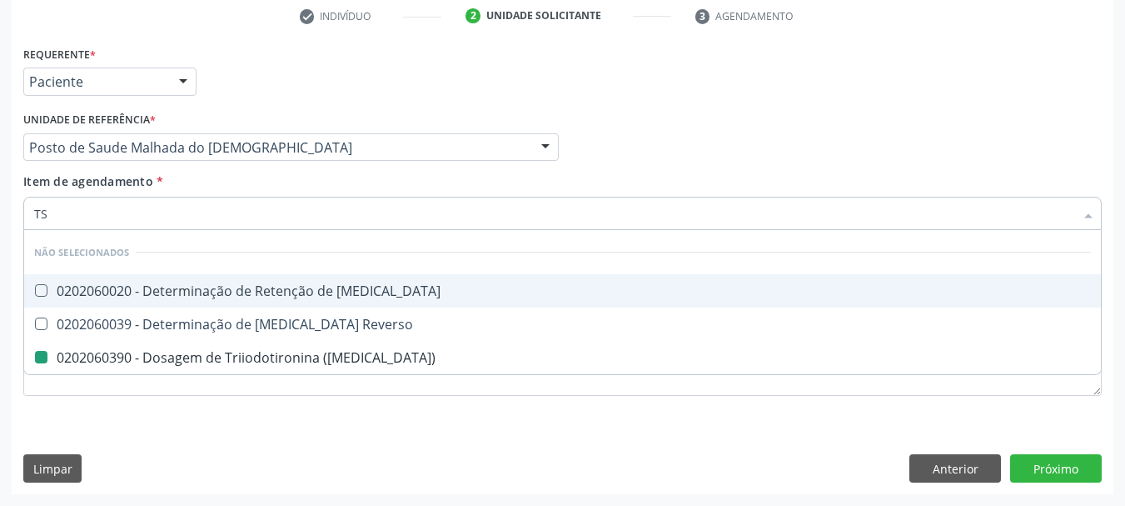
checkbox \(T3\) "false"
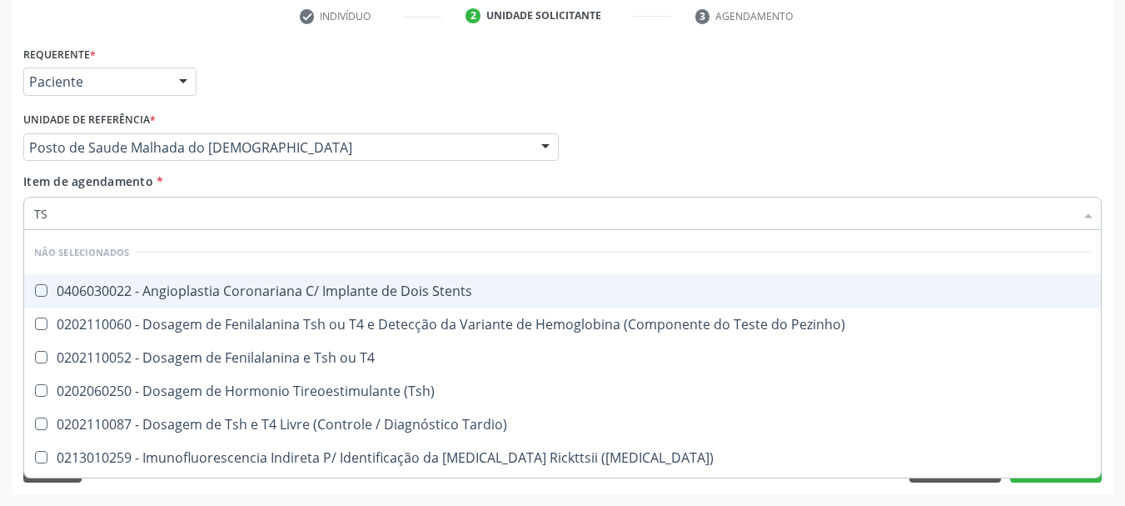
type input "TSH"
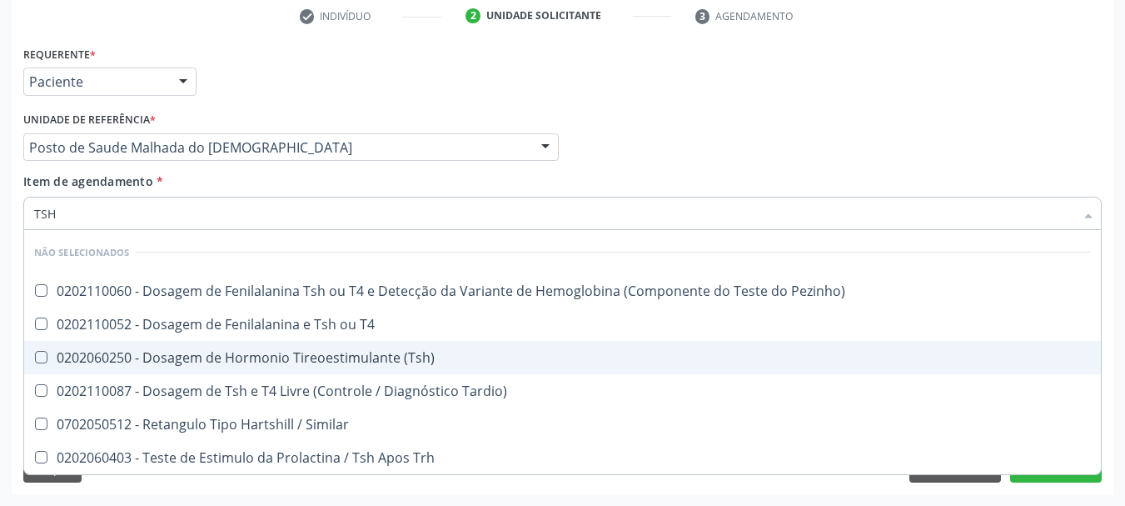
click at [69, 346] on span "0202060250 - Dosagem de Hormonio Tireoestimulante (Tsh)" at bounding box center [562, 357] width 1077 height 33
checkbox \(Tsh\) "true"
click at [0, 342] on div "Acompanhamento Acompanhe a situação das marcações correntes e finalizadas Relat…" at bounding box center [562, 139] width 1125 height 734
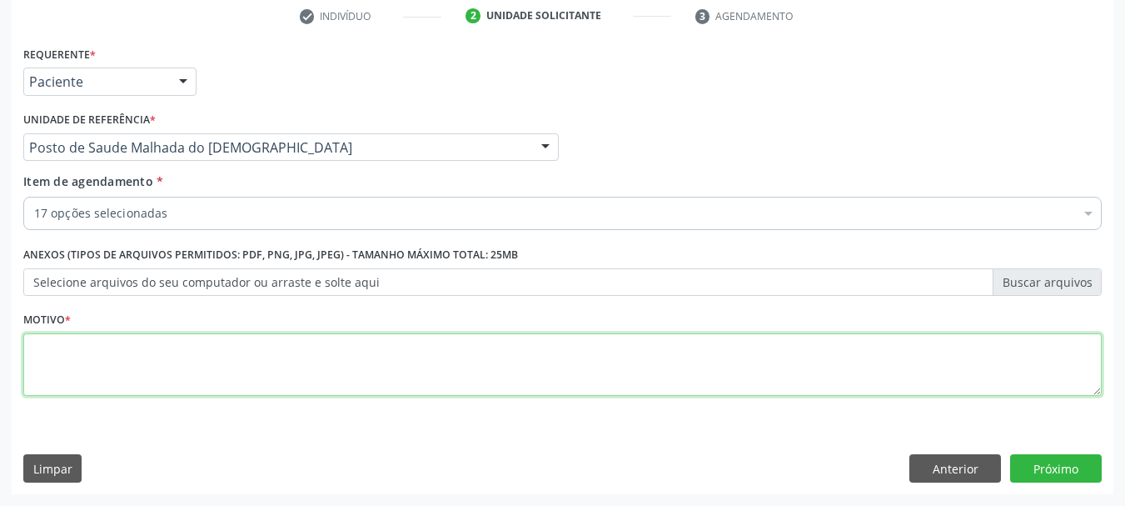
click at [67, 367] on textarea at bounding box center [562, 364] width 1079 height 63
type textarea "*"
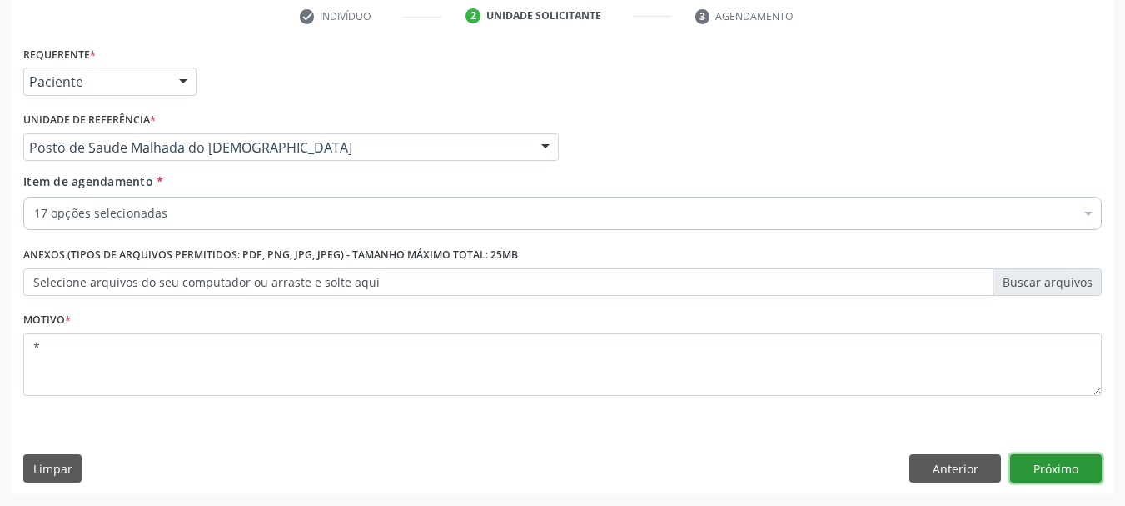
click at [1059, 466] on button "Próximo" at bounding box center [1056, 468] width 92 height 28
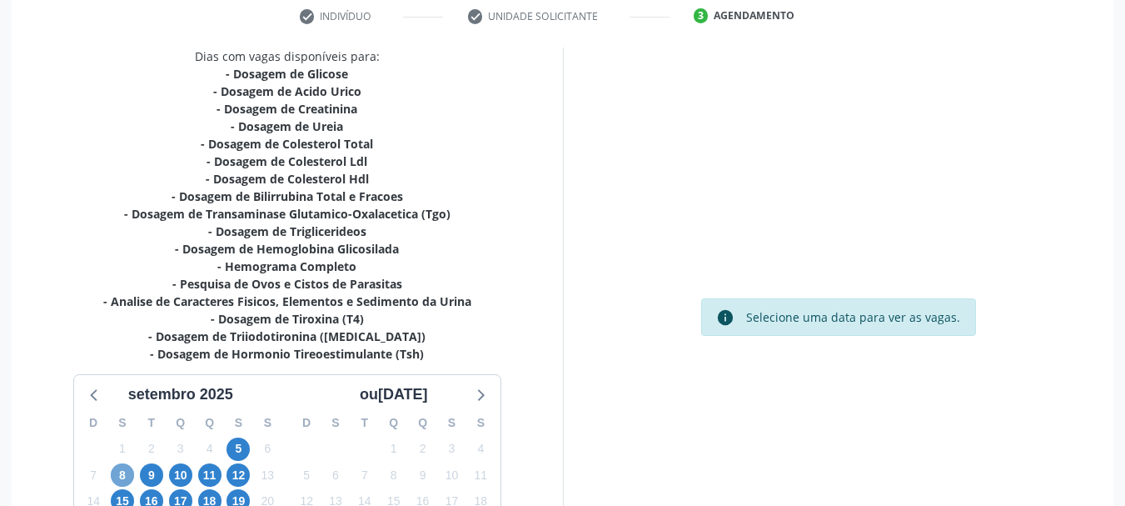
click at [121, 476] on span "8" at bounding box center [122, 474] width 23 height 23
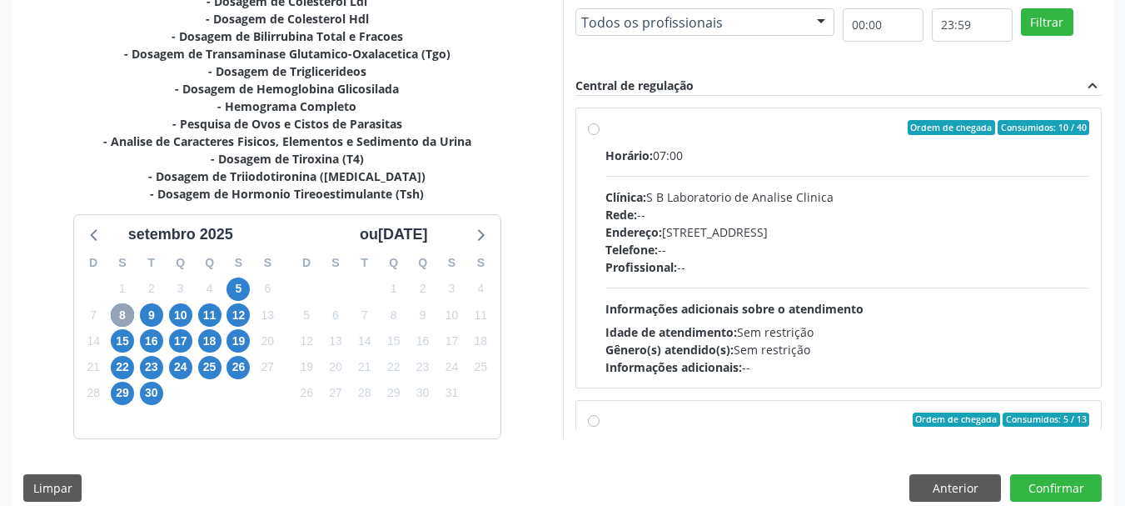
scroll to position [499, 0]
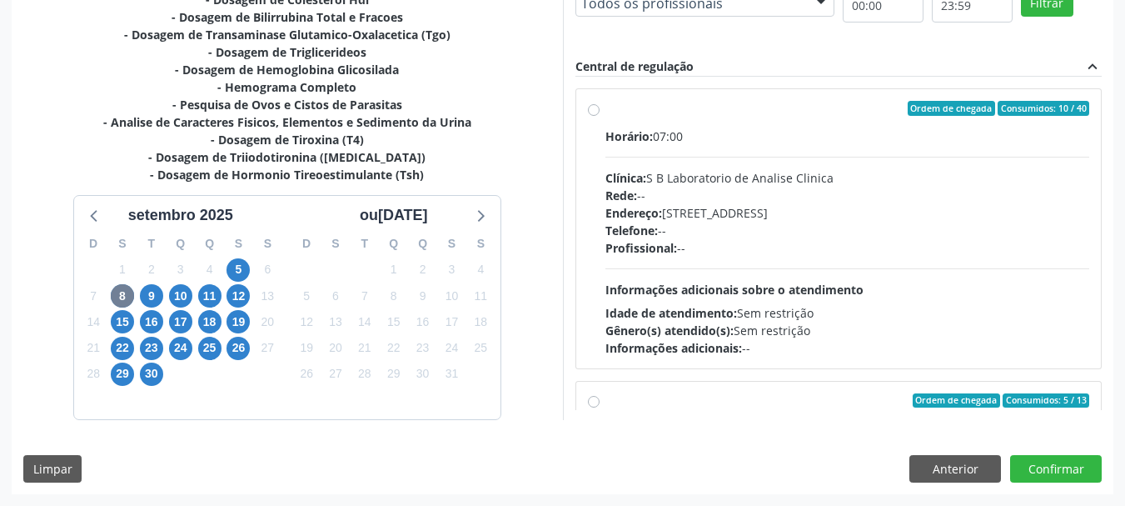
click at [760, 116] on label "Ordem de chegada Consumidos: 10 / 40 Horário: 07:00 Clínica: S B Laboratorio de…" at bounding box center [847, 229] width 485 height 256
click at [600, 116] on input "Ordem de chegada Consumidos: 10 / 40 Horário: 07:00 Clínica: S B Laboratorio de…" at bounding box center [594, 108] width 12 height 15
radio input "true"
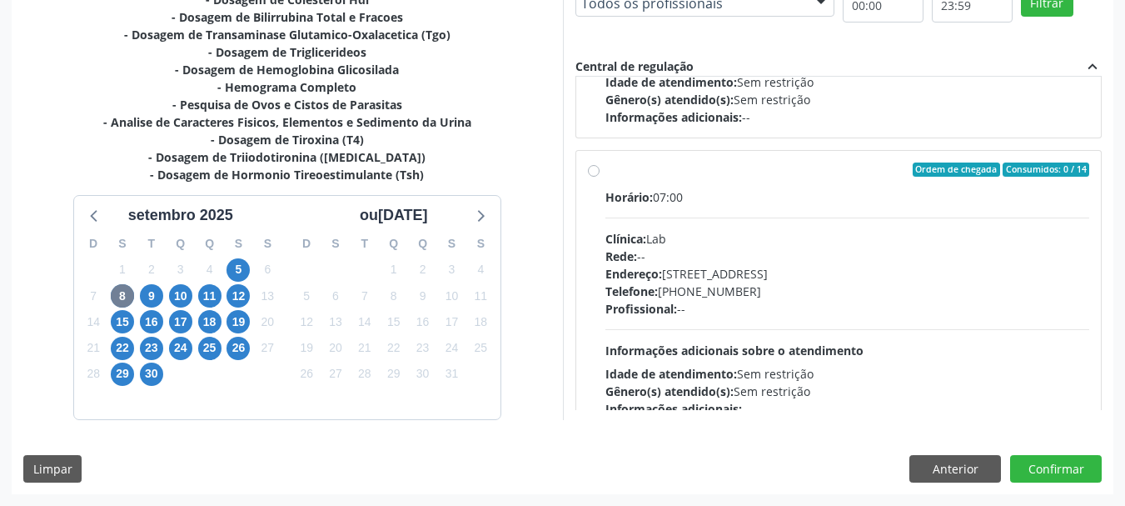
scroll to position [959, 0]
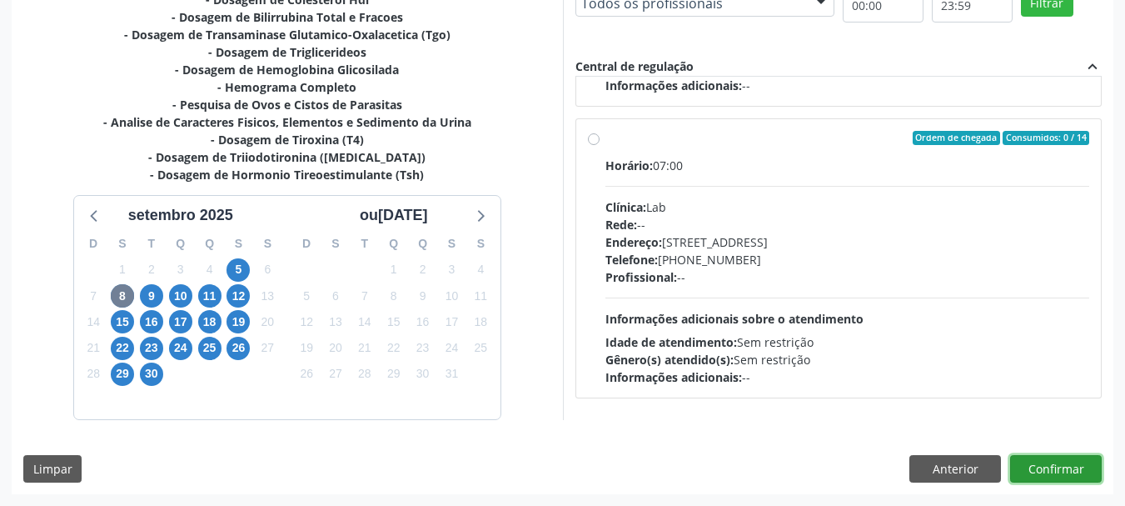
click at [1040, 458] on button "Confirmar" at bounding box center [1056, 469] width 92 height 28
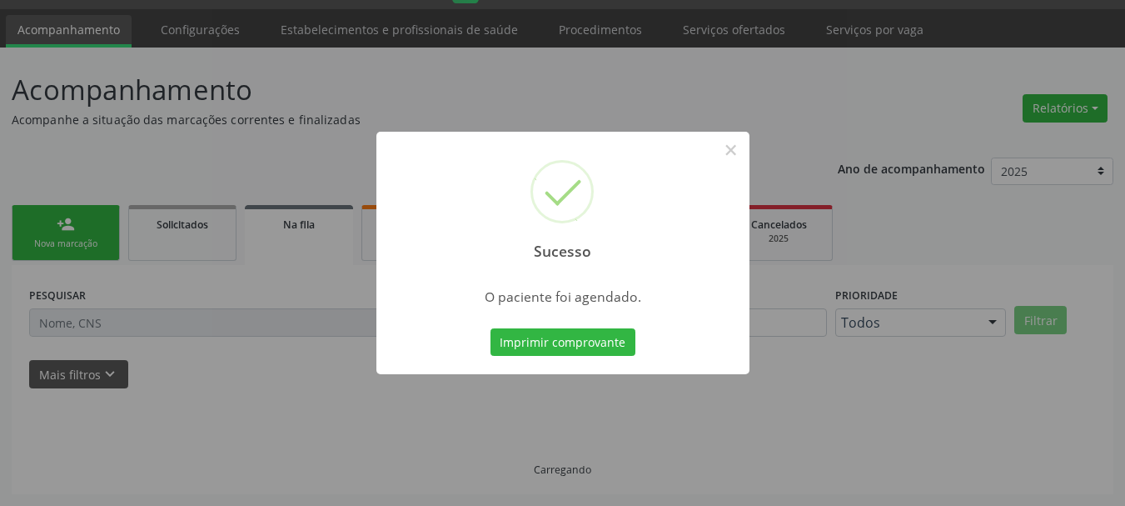
scroll to position [44, 0]
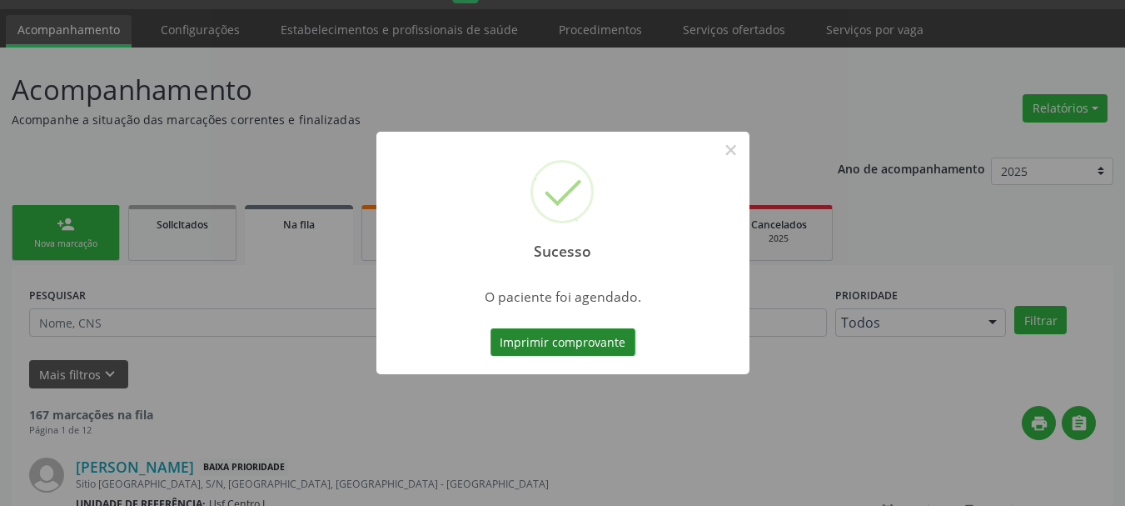
click at [587, 347] on button "Imprimir comprovante" at bounding box center [563, 342] width 145 height 28
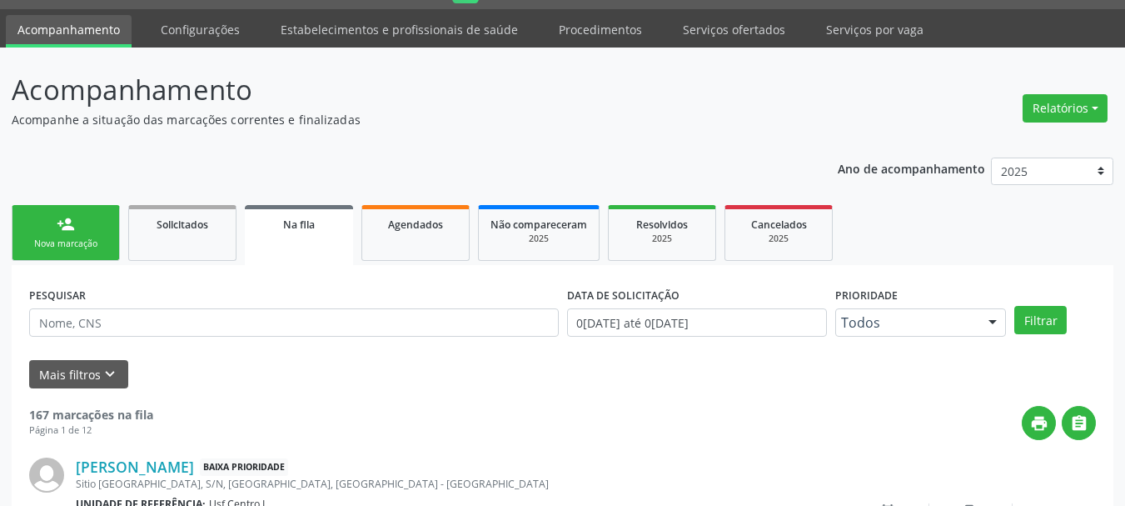
click at [49, 249] on div "Nova marcação" at bounding box center [65, 243] width 83 height 12
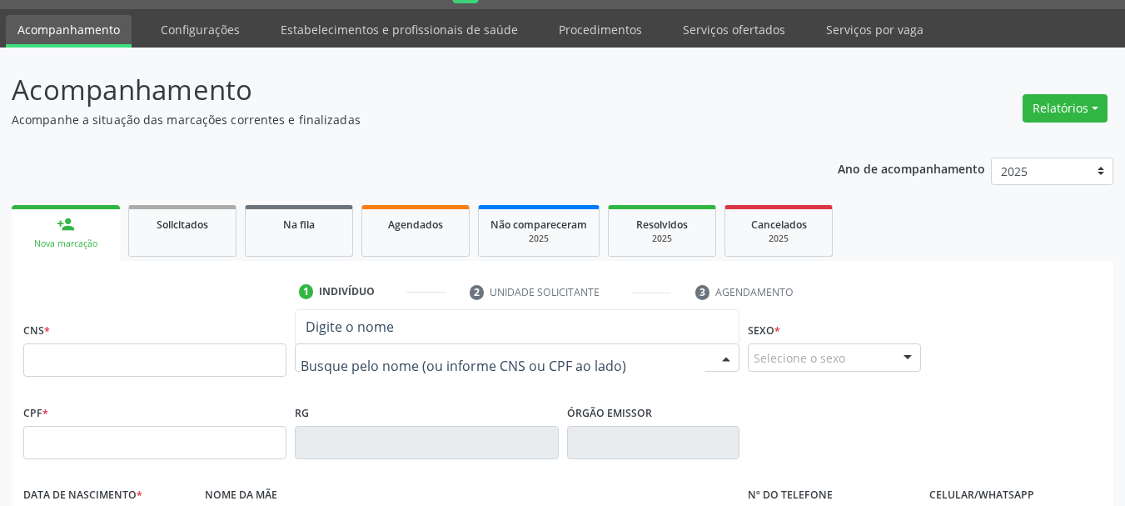
click at [166, 356] on input "text" at bounding box center [154, 359] width 263 height 33
drag, startPoint x: 132, startPoint y: 444, endPoint x: 142, endPoint y: 444, distance: 9.2
click at [132, 444] on input "text" at bounding box center [154, 442] width 263 height 33
click at [98, 426] on input "text" at bounding box center [154, 442] width 263 height 33
click at [89, 444] on input "text" at bounding box center [154, 442] width 263 height 33
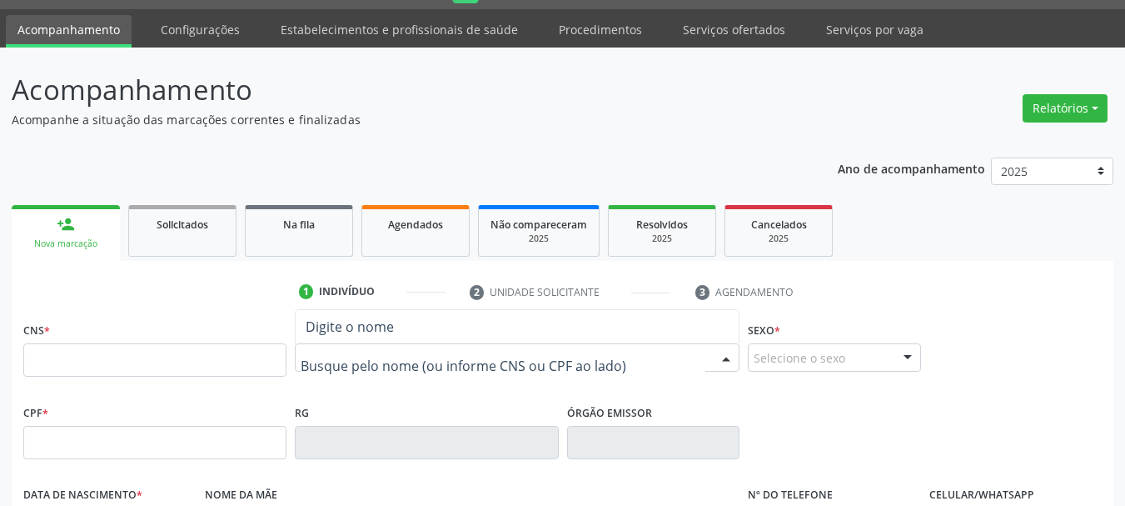
click at [89, 444] on input "text" at bounding box center [154, 442] width 263 height 33
click at [72, 365] on input "text" at bounding box center [154, 359] width 263 height 33
click at [61, 355] on input "text" at bounding box center [154, 359] width 263 height 33
click at [64, 365] on input "text" at bounding box center [154, 359] width 263 height 33
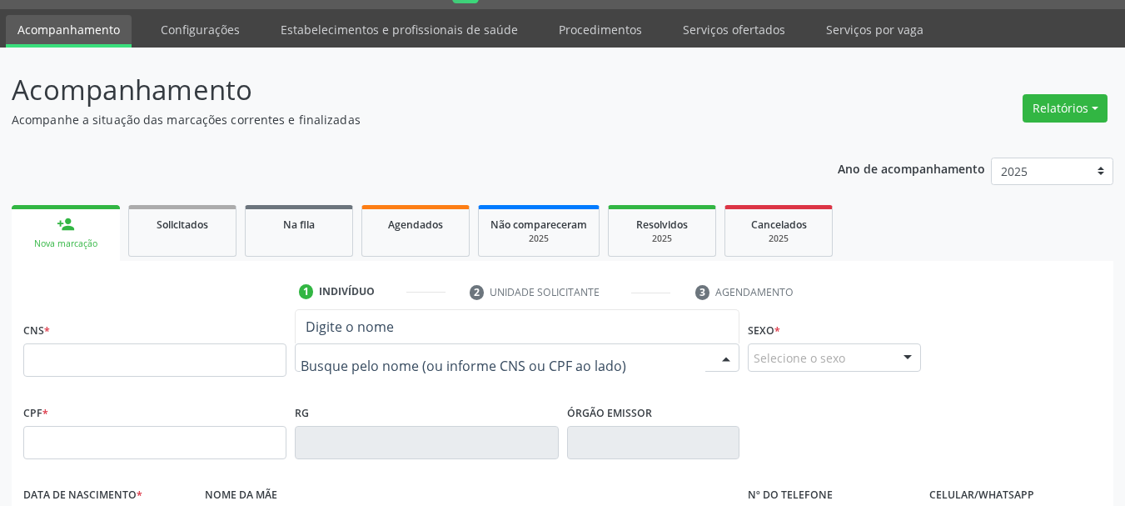
drag, startPoint x: 67, startPoint y: 426, endPoint x: 66, endPoint y: 434, distance: 8.4
click at [67, 429] on input "text" at bounding box center [154, 442] width 263 height 33
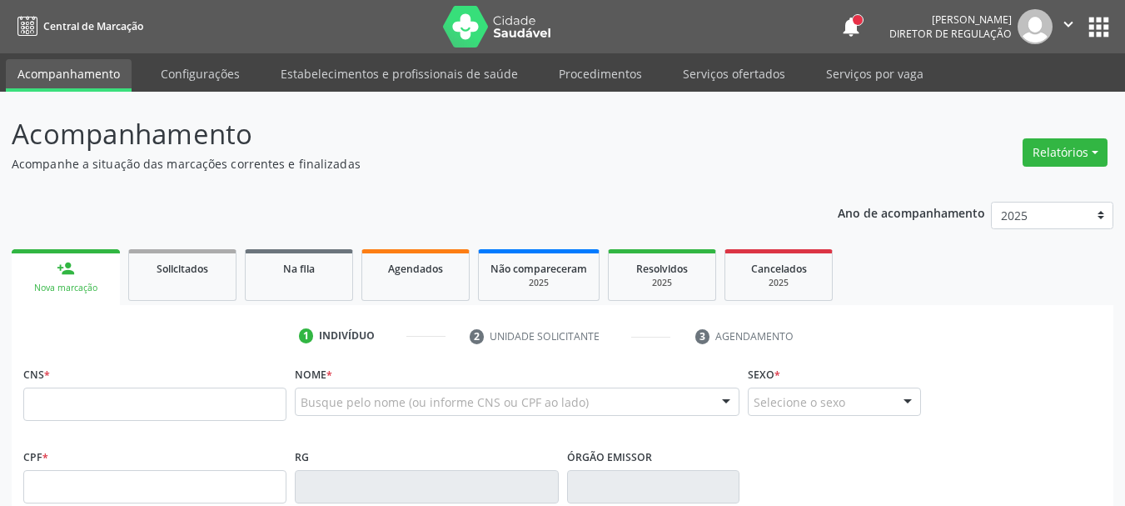
scroll to position [44, 0]
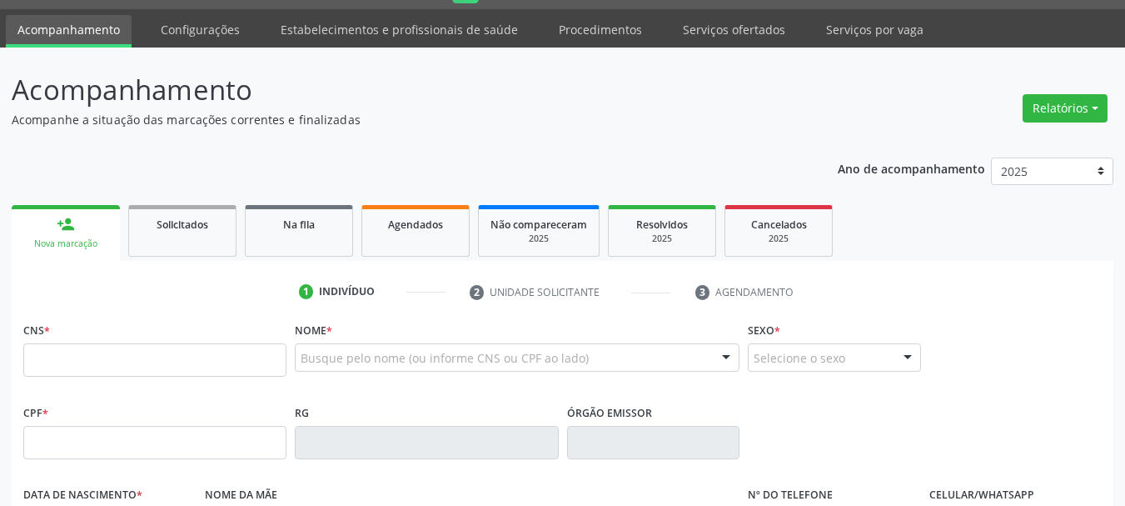
click at [82, 462] on fieldset "CPF *" at bounding box center [154, 435] width 263 height 71
click at [92, 440] on input "text" at bounding box center [154, 442] width 263 height 33
click at [93, 438] on input "text" at bounding box center [154, 442] width 263 height 33
click at [92, 438] on input "text" at bounding box center [154, 442] width 263 height 33
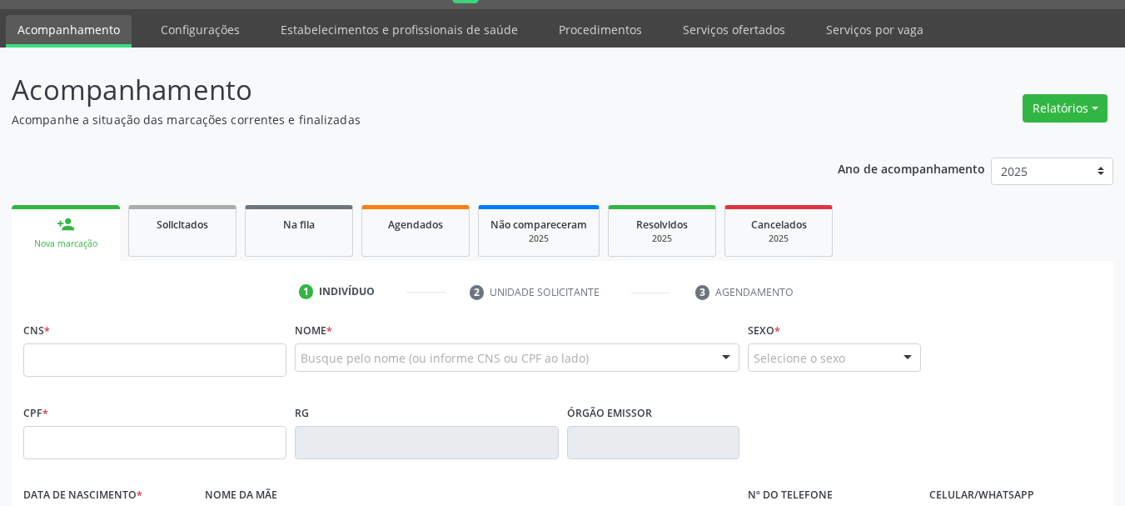
click at [92, 438] on input "text" at bounding box center [154, 442] width 263 height 33
click at [80, 437] on input "text" at bounding box center [154, 442] width 263 height 33
click at [80, 438] on input "text" at bounding box center [154, 442] width 263 height 33
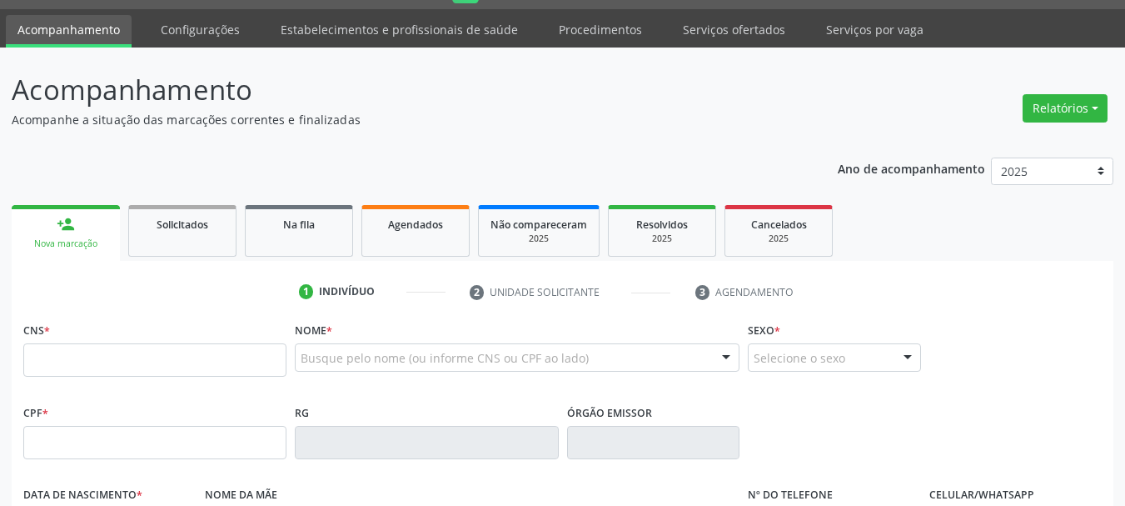
drag, startPoint x: 65, startPoint y: 377, endPoint x: 64, endPoint y: 365, distance: 12.5
click at [65, 376] on fieldset "CNS *" at bounding box center [154, 352] width 263 height 71
click at [64, 365] on input "text" at bounding box center [154, 359] width 263 height 33
drag, startPoint x: 61, startPoint y: 364, endPoint x: 66, endPoint y: 406, distance: 42.8
click at [61, 373] on input "text" at bounding box center [154, 359] width 263 height 33
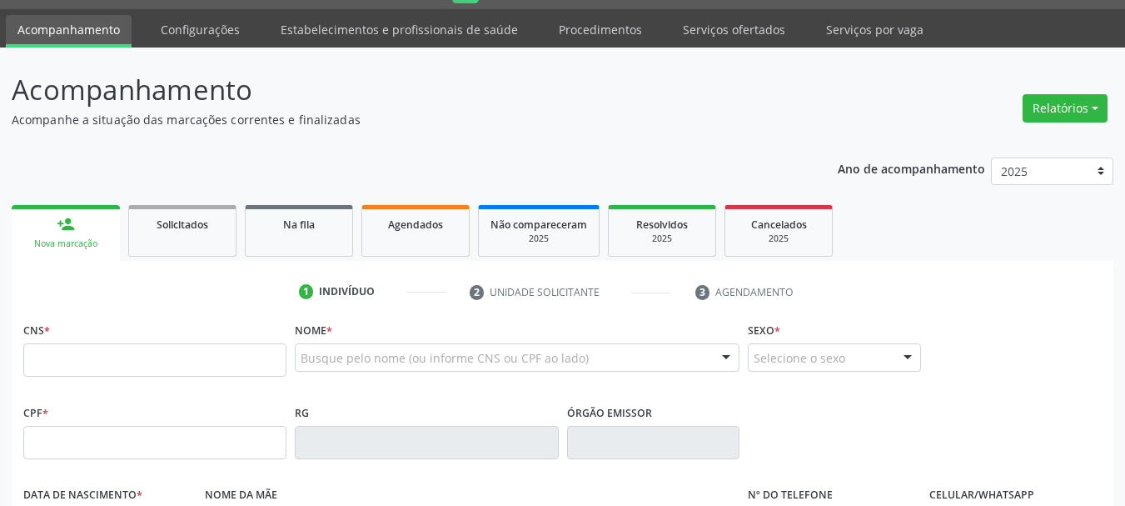
click at [98, 377] on fieldset "CNS *" at bounding box center [154, 352] width 263 height 71
drag, startPoint x: 94, startPoint y: 431, endPoint x: 90, endPoint y: 439, distance: 9.3
click at [94, 431] on input "text" at bounding box center [154, 442] width 263 height 33
click at [90, 459] on input "text" at bounding box center [154, 442] width 263 height 33
click at [85, 452] on input "text" at bounding box center [154, 442] width 263 height 33
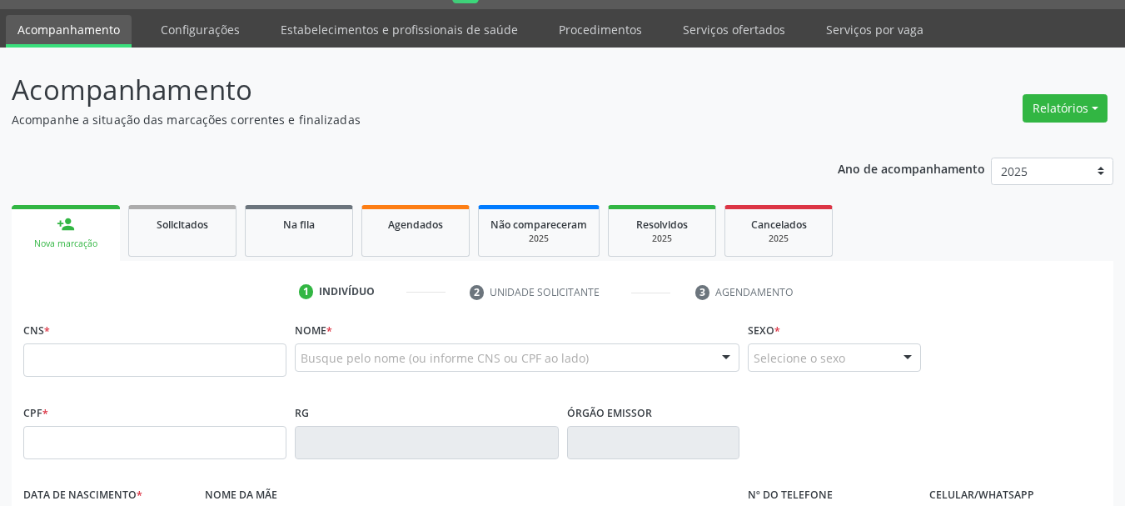
click at [85, 452] on input "text" at bounding box center [154, 442] width 263 height 33
drag, startPoint x: 85, startPoint y: 452, endPoint x: 77, endPoint y: 445, distance: 11.2
click at [81, 451] on input "text" at bounding box center [154, 442] width 263 height 33
click at [77, 445] on input "text" at bounding box center [154, 442] width 263 height 33
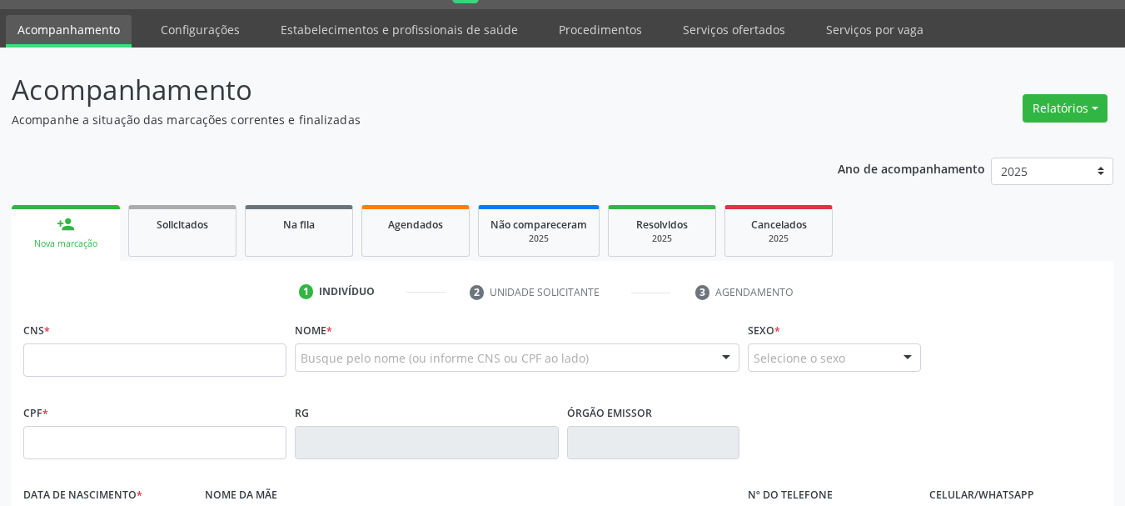
click at [97, 438] on input "text" at bounding box center [154, 442] width 263 height 33
click at [97, 436] on input "text" at bounding box center [154, 442] width 263 height 33
click at [100, 351] on input "text" at bounding box center [154, 359] width 263 height 33
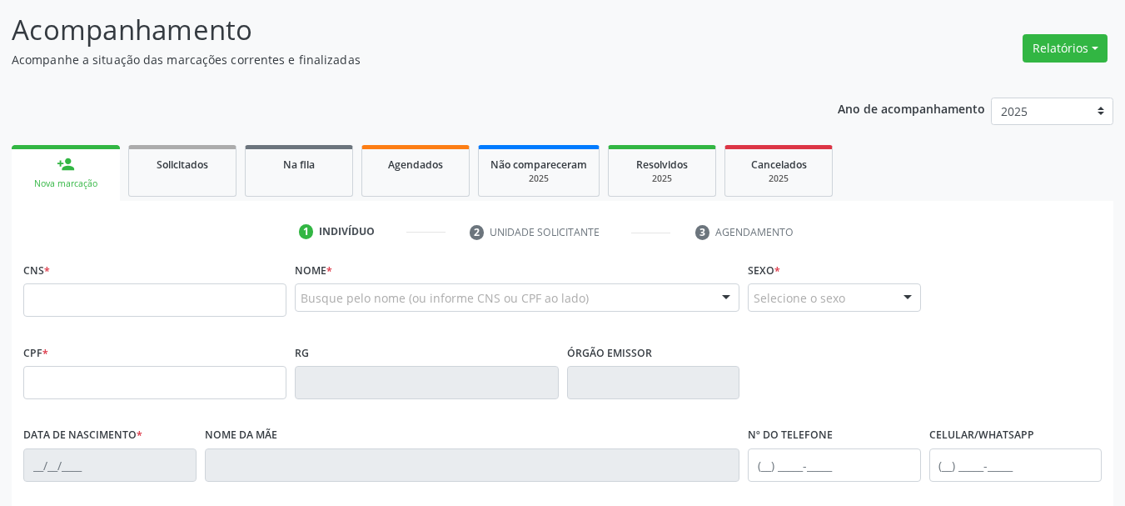
scroll to position [294, 0]
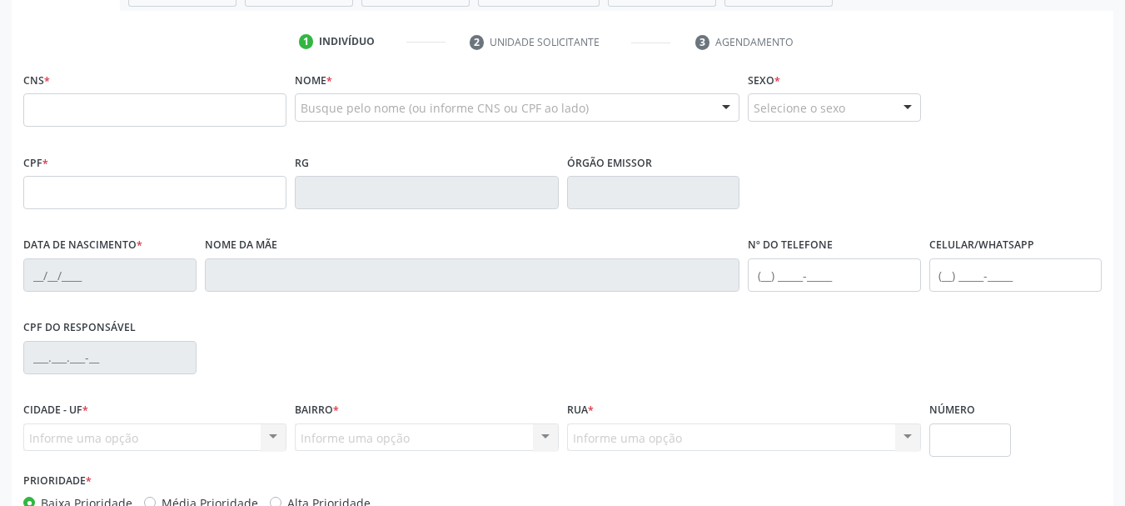
click at [77, 214] on fieldset "CPF *" at bounding box center [154, 185] width 263 height 71
click at [74, 196] on input "text" at bounding box center [154, 192] width 263 height 33
click at [73, 110] on input "text" at bounding box center [154, 109] width 263 height 33
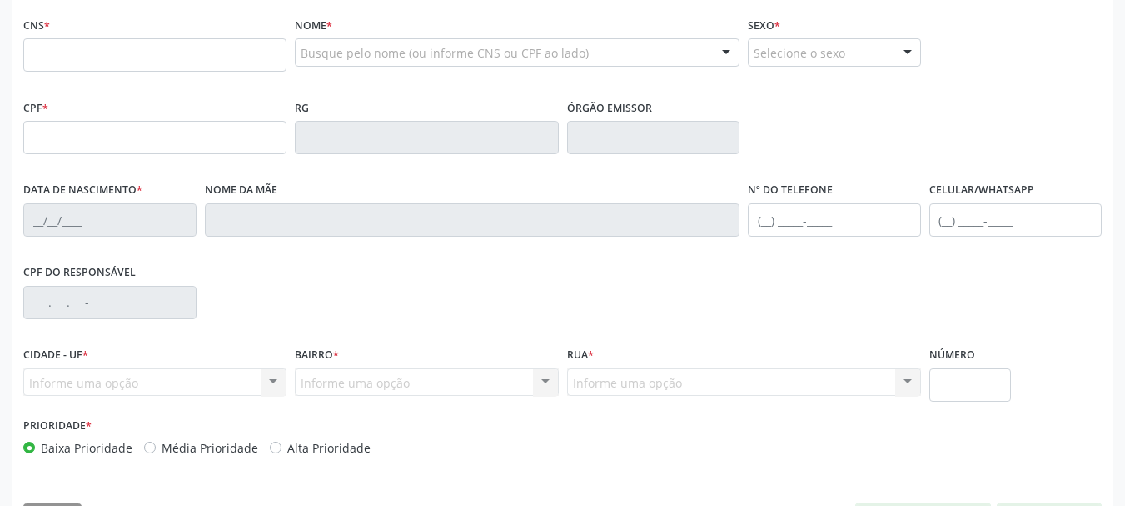
scroll to position [349, 0]
click at [83, 139] on input "text" at bounding box center [154, 137] width 263 height 33
